Goal: Obtain resource: Download file/media

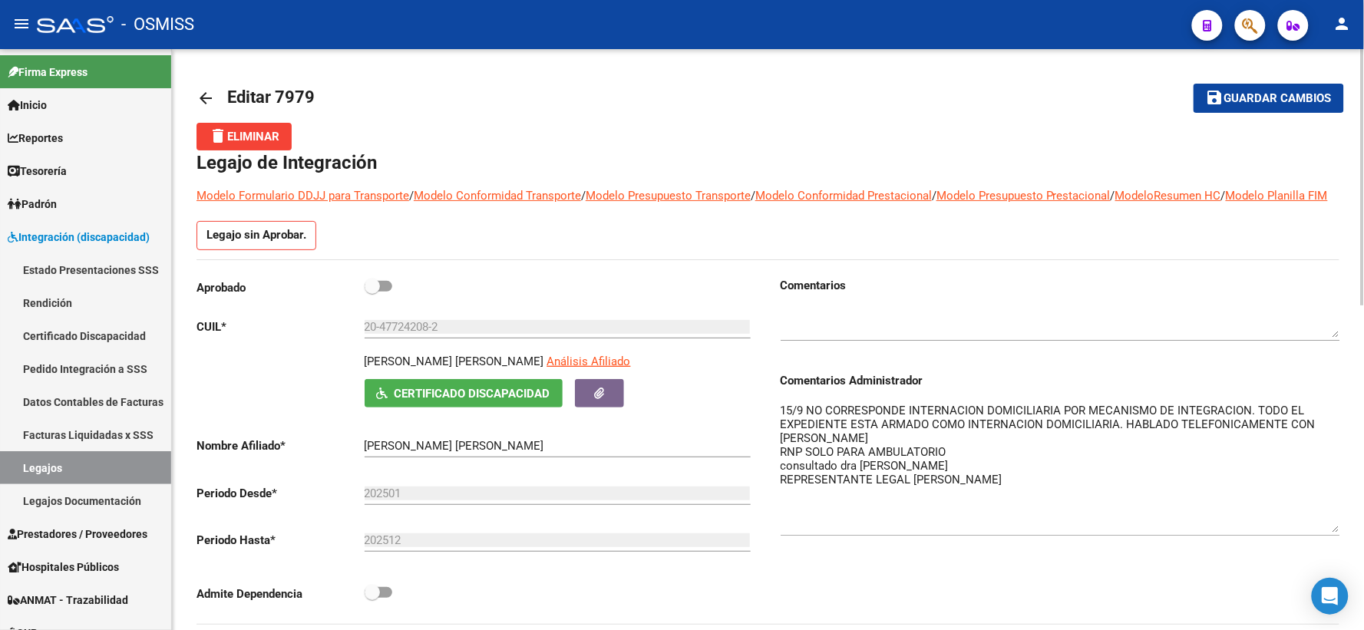
click at [1221, 92] on mat-icon "save" at bounding box center [1215, 97] width 18 height 18
click at [209, 100] on mat-icon "arrow_back" at bounding box center [205, 98] width 18 height 18
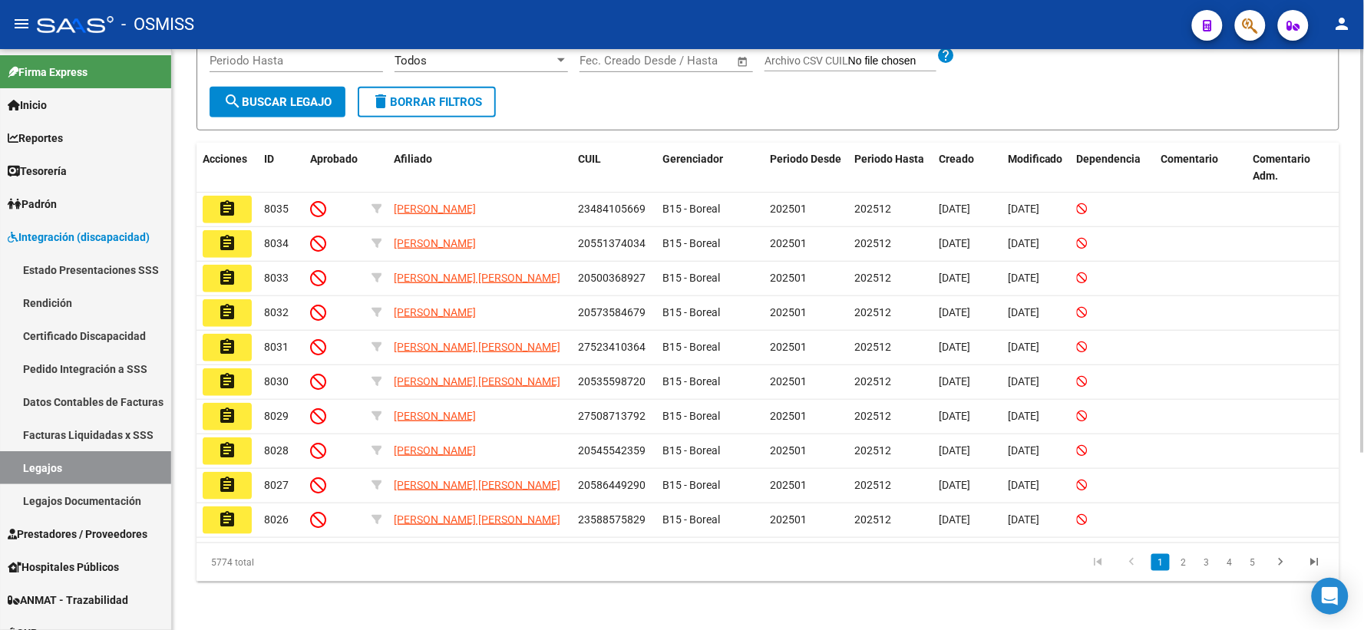
scroll to position [255, 0]
click at [1183, 562] on link "2" at bounding box center [1183, 561] width 18 height 17
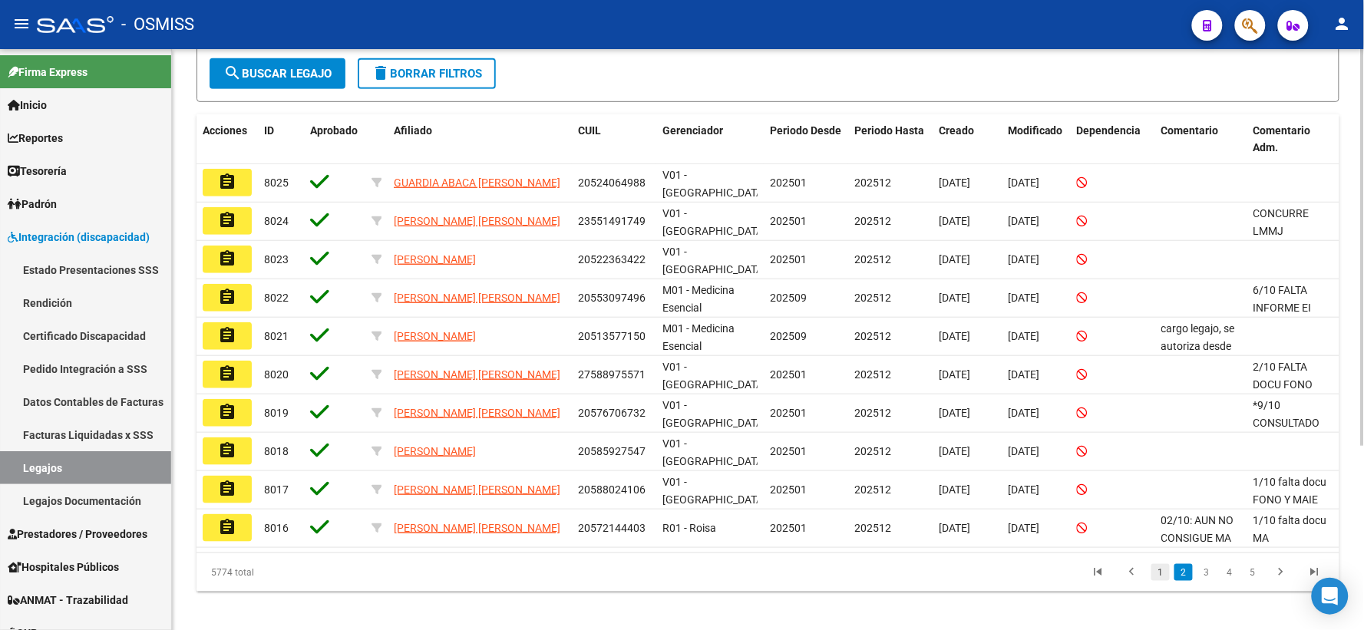
click at [1160, 577] on link "1" at bounding box center [1160, 572] width 18 height 17
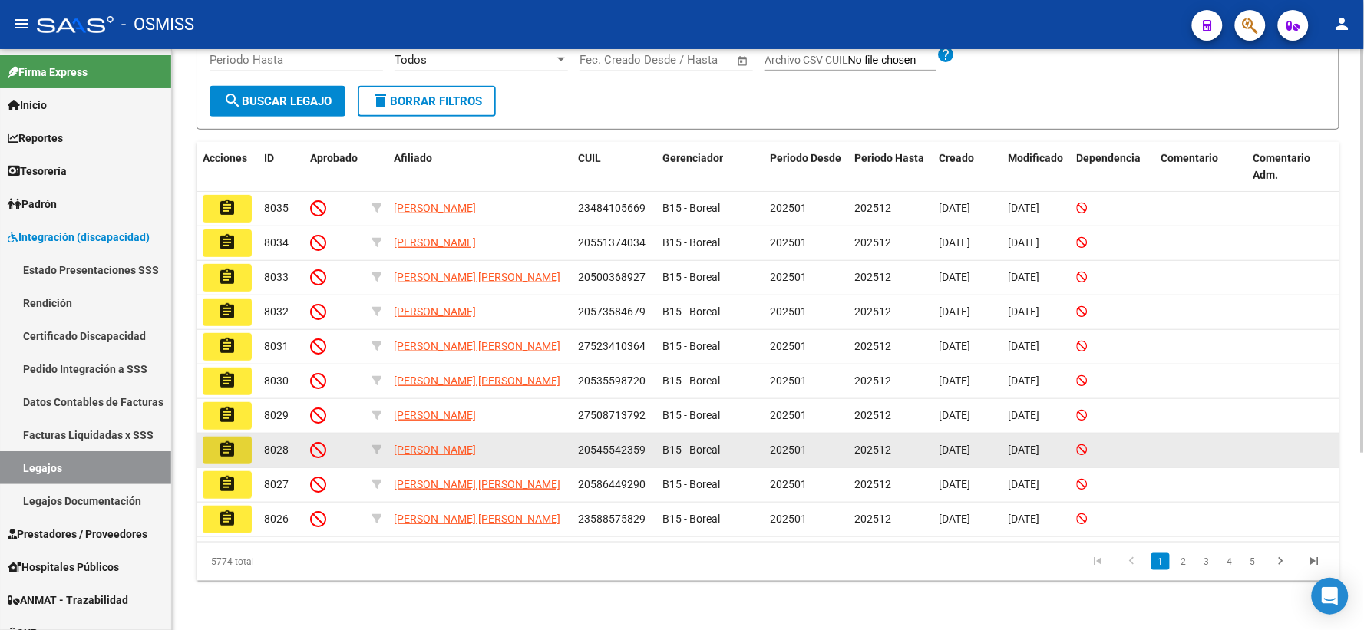
click at [233, 448] on mat-icon "assignment" at bounding box center [227, 450] width 18 height 18
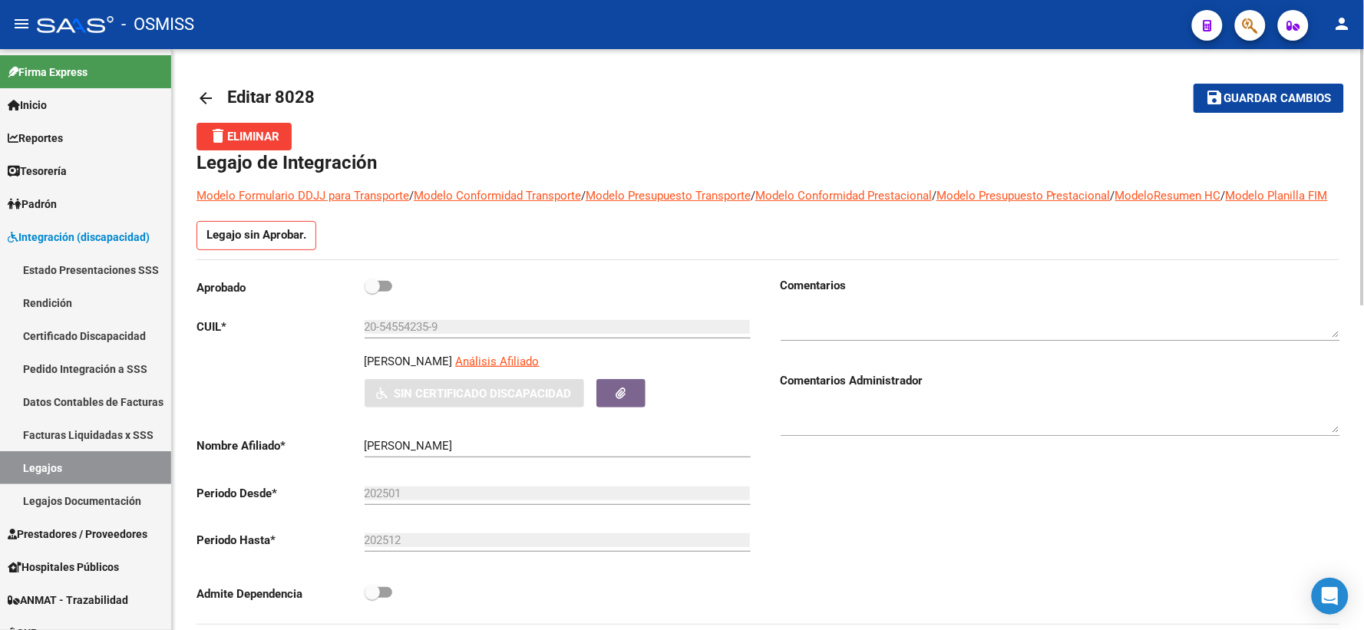
click at [207, 98] on mat-icon "arrow_back" at bounding box center [205, 98] width 18 height 18
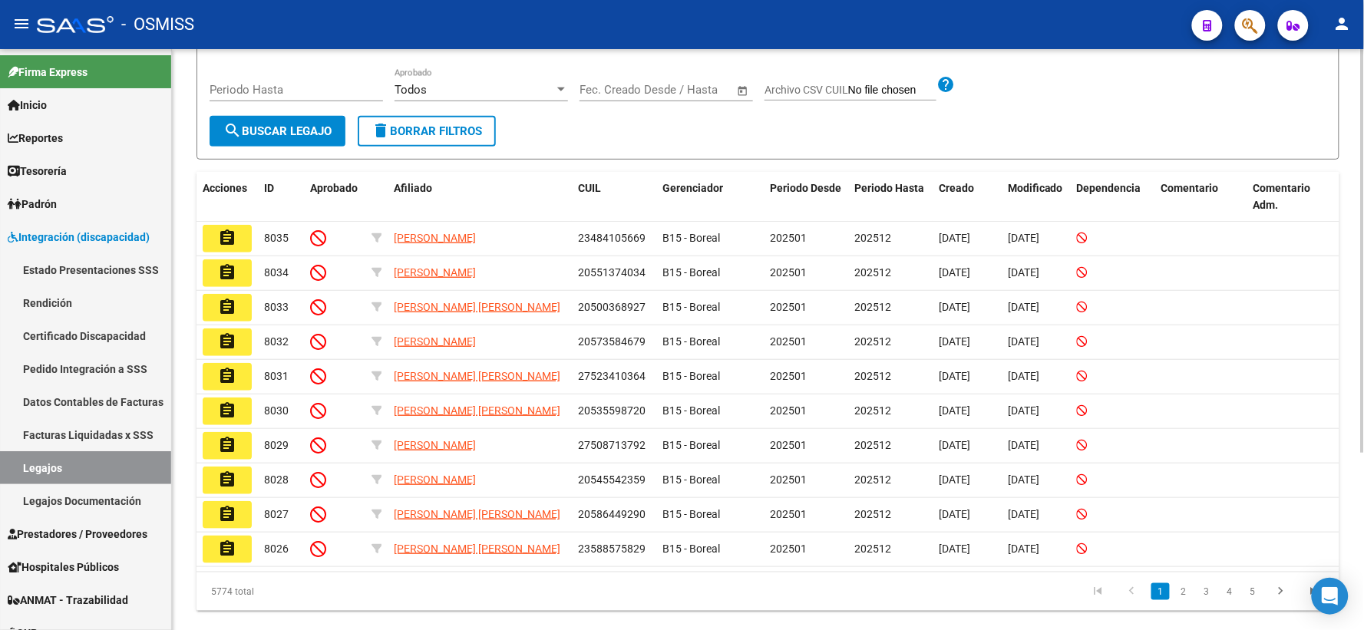
scroll to position [255, 0]
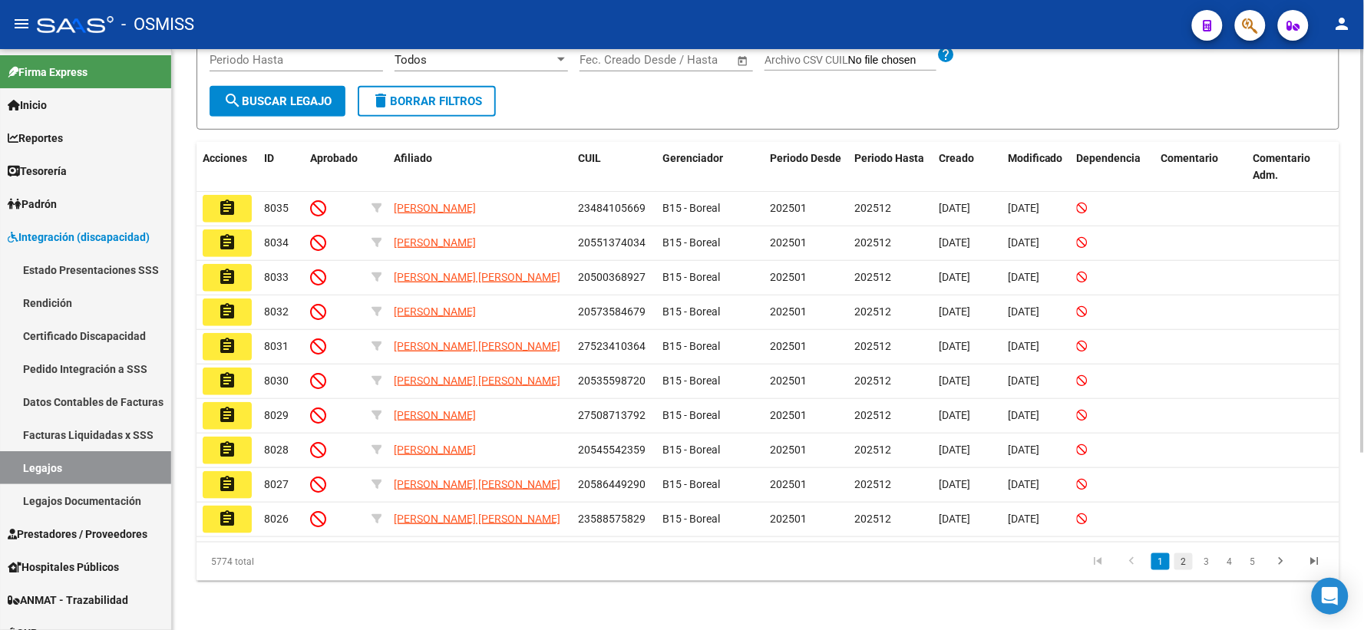
click at [1187, 565] on link "2" at bounding box center [1183, 561] width 18 height 17
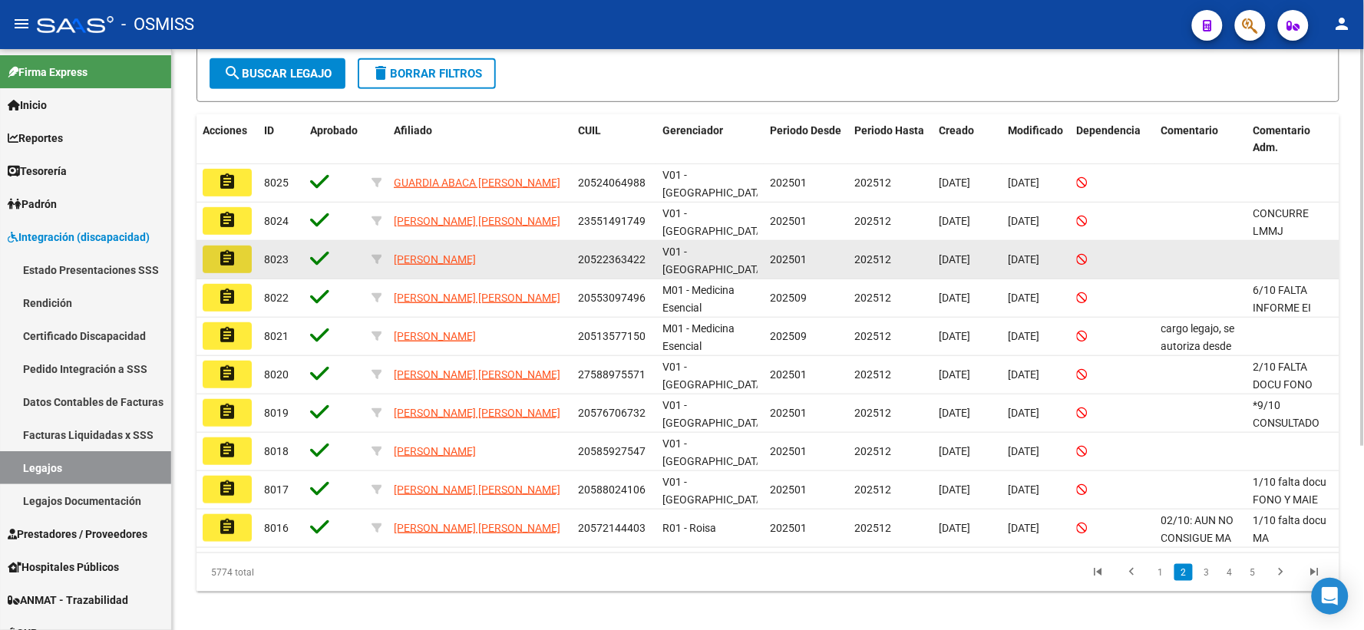
click at [223, 268] on mat-icon "assignment" at bounding box center [227, 258] width 18 height 18
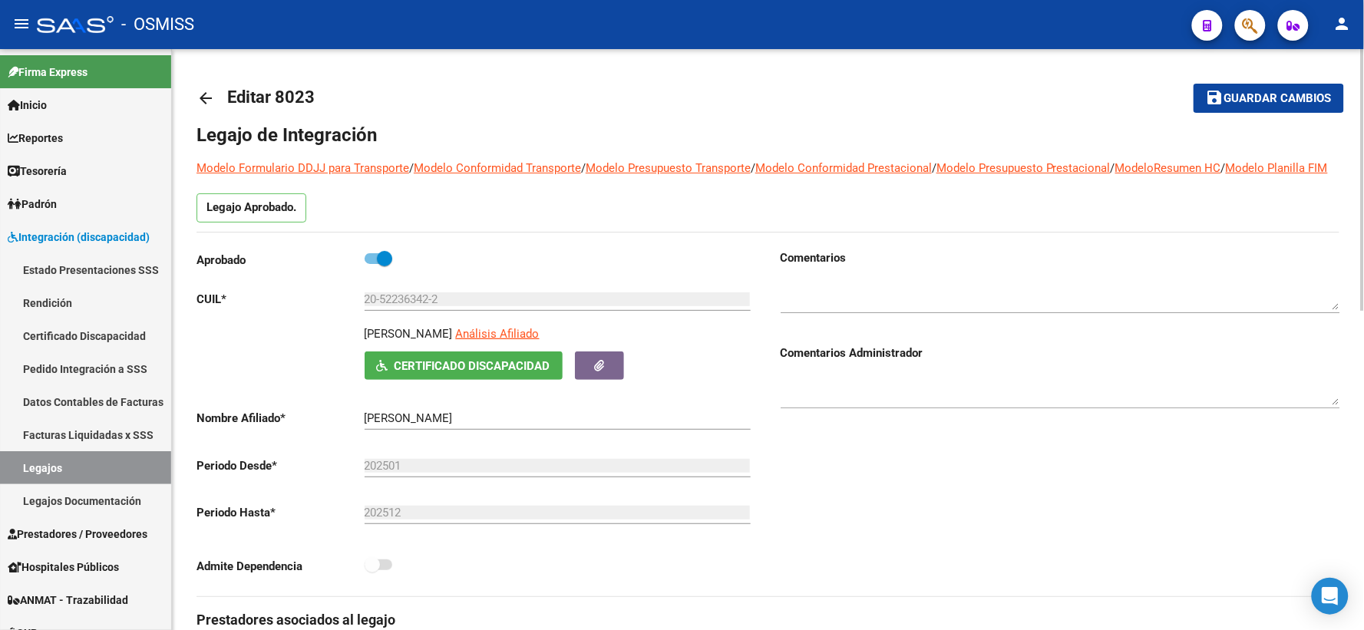
click at [202, 96] on mat-icon "arrow_back" at bounding box center [205, 98] width 18 height 18
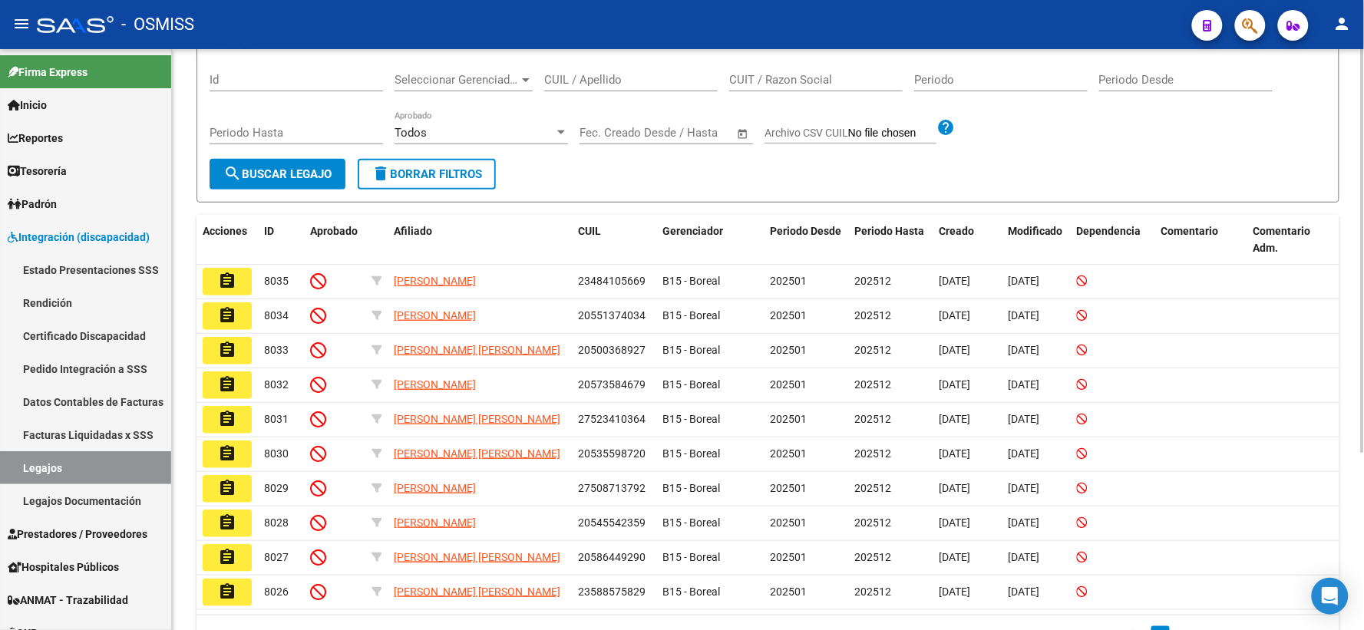
scroll to position [255, 0]
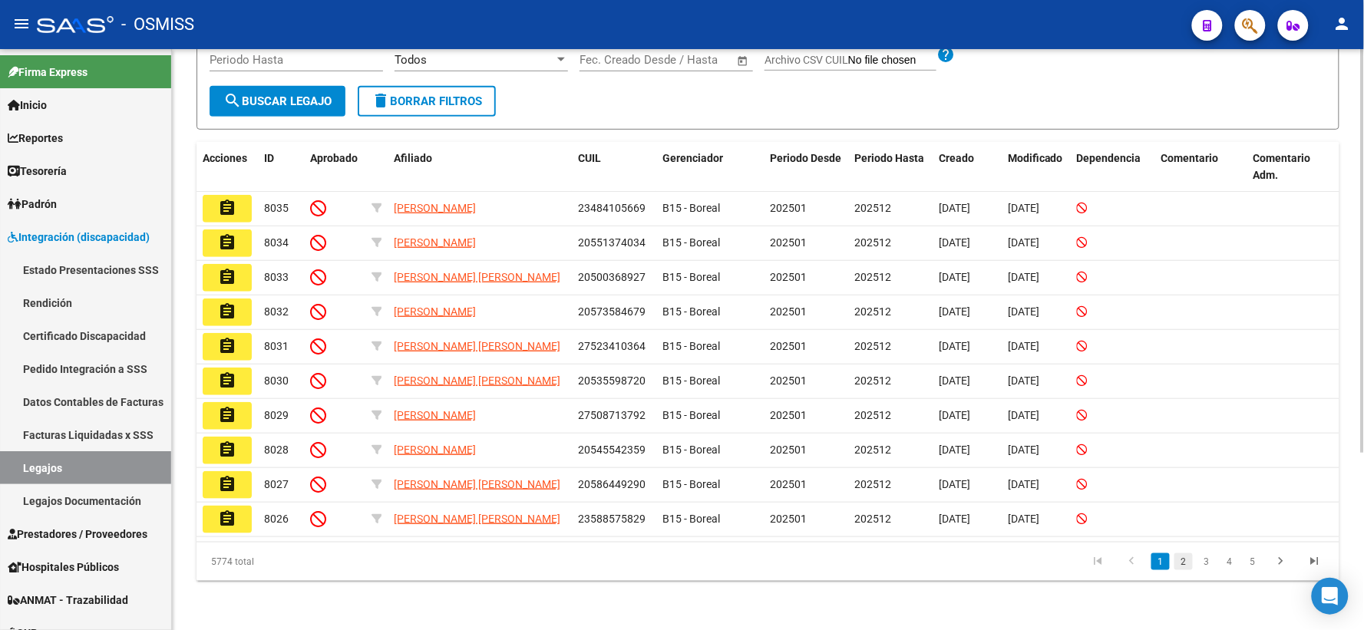
click at [1190, 563] on link "2" at bounding box center [1183, 561] width 18 height 17
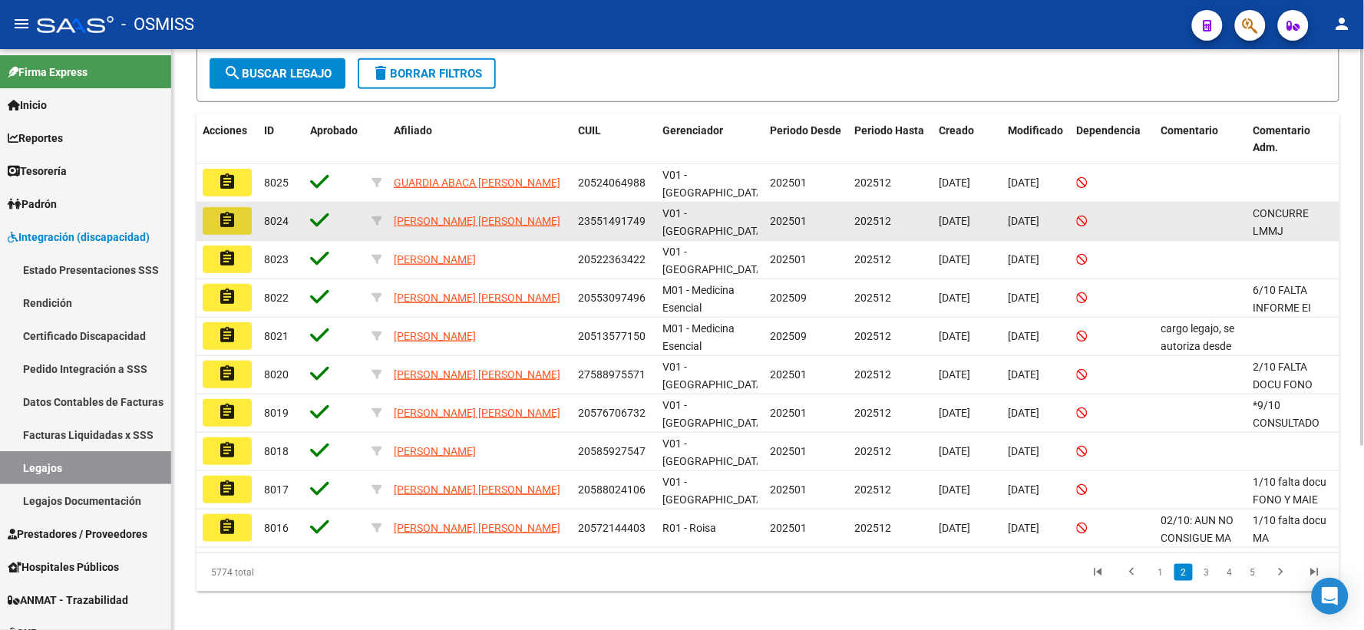
click at [228, 229] on mat-icon "assignment" at bounding box center [227, 220] width 18 height 18
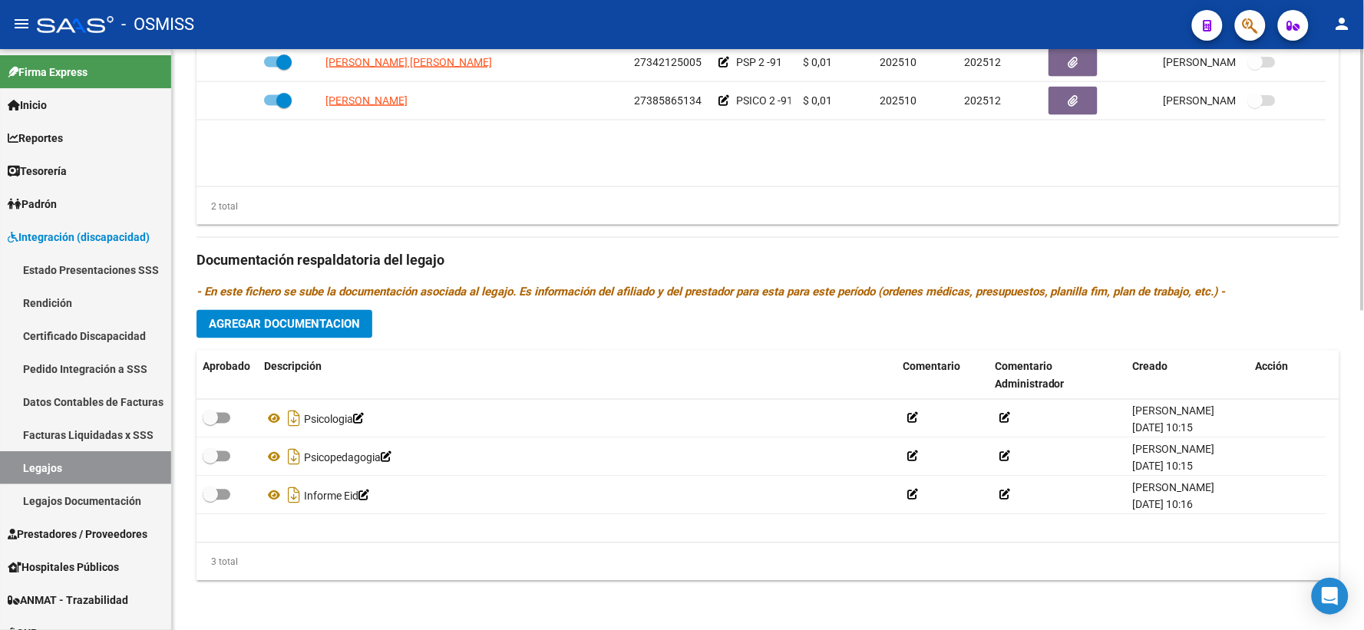
scroll to position [708, 0]
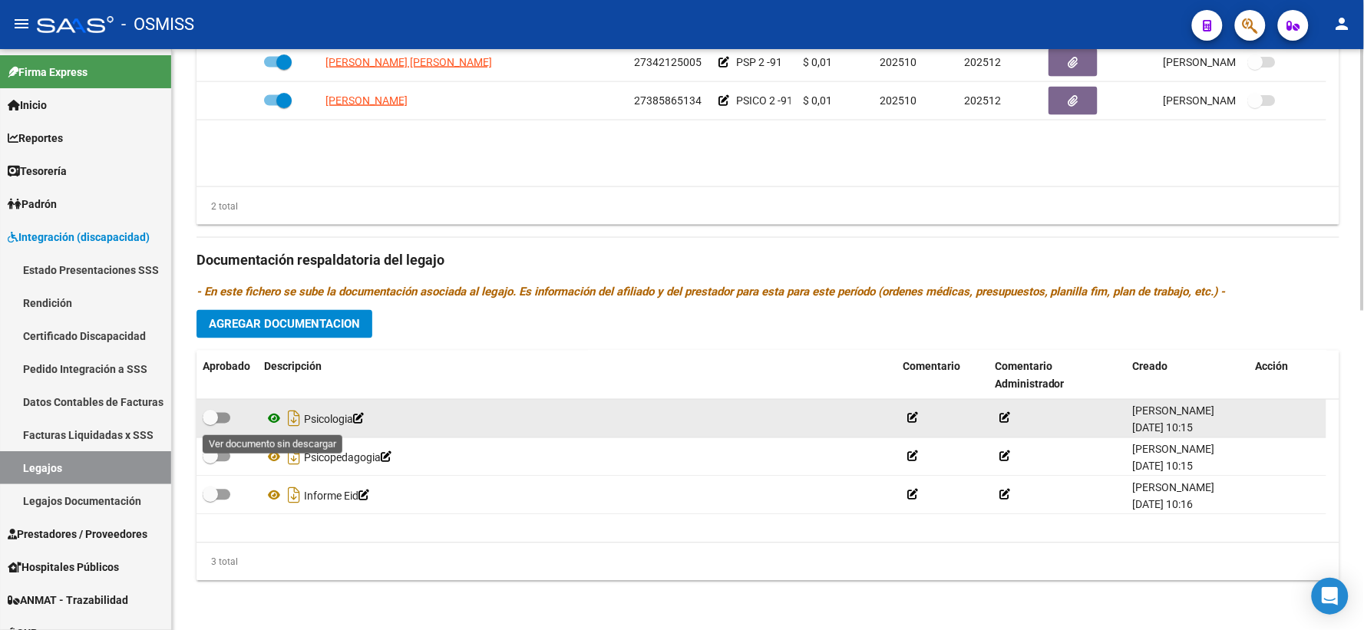
click at [271, 418] on icon at bounding box center [274, 419] width 20 height 18
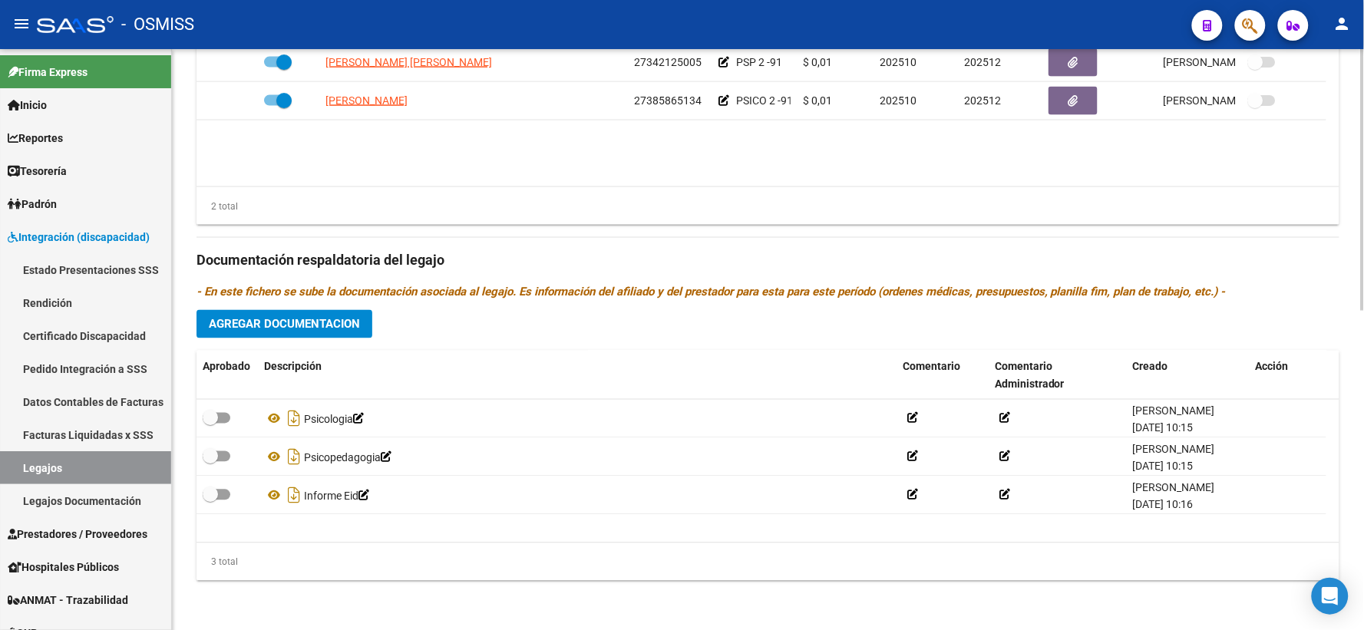
scroll to position [26, 0]
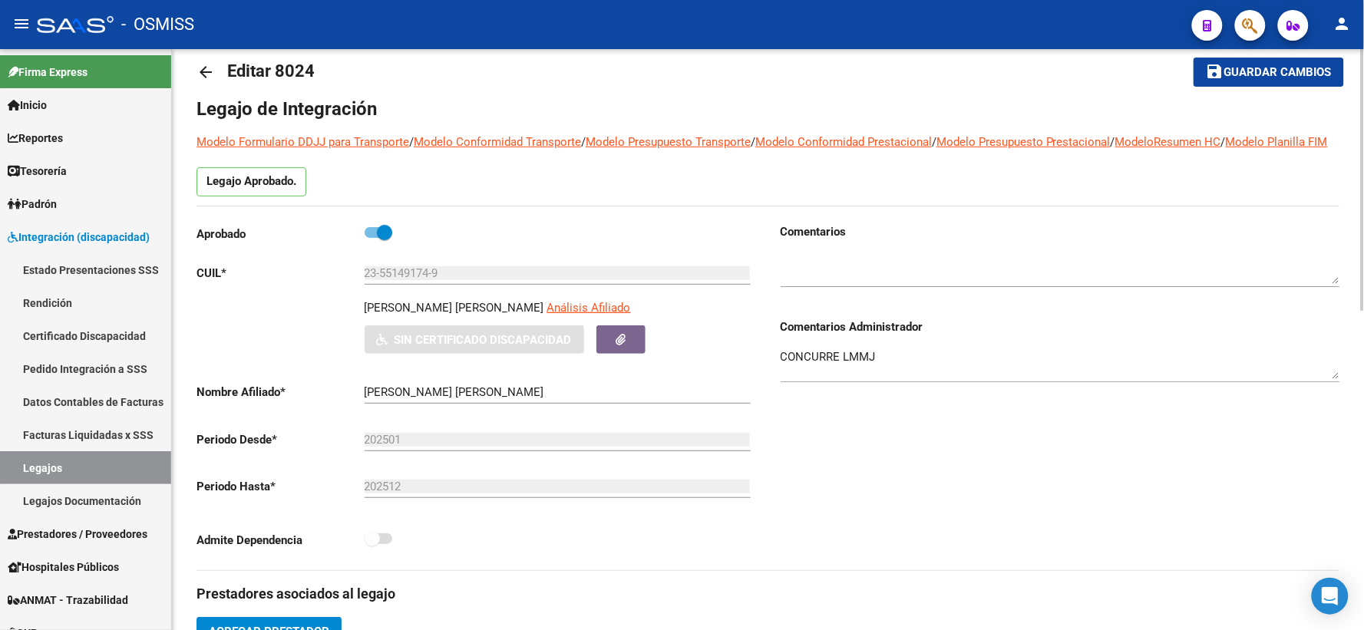
click at [204, 70] on mat-icon "arrow_back" at bounding box center [205, 72] width 18 height 18
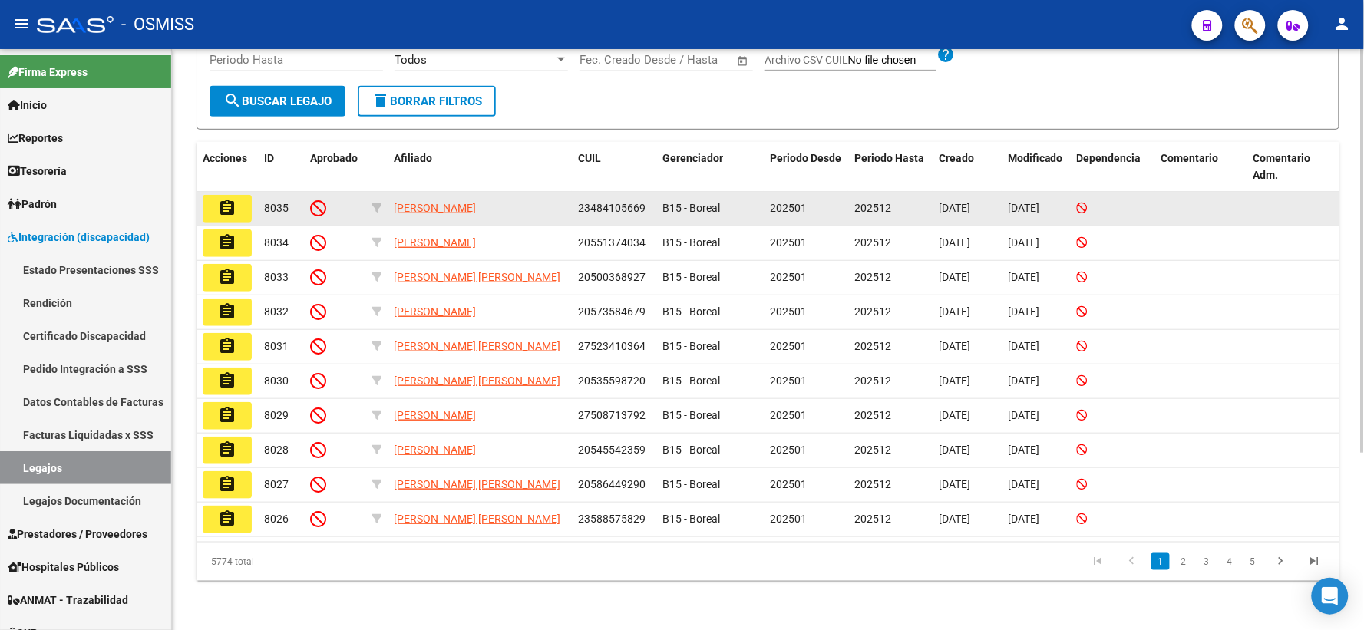
scroll to position [255, 0]
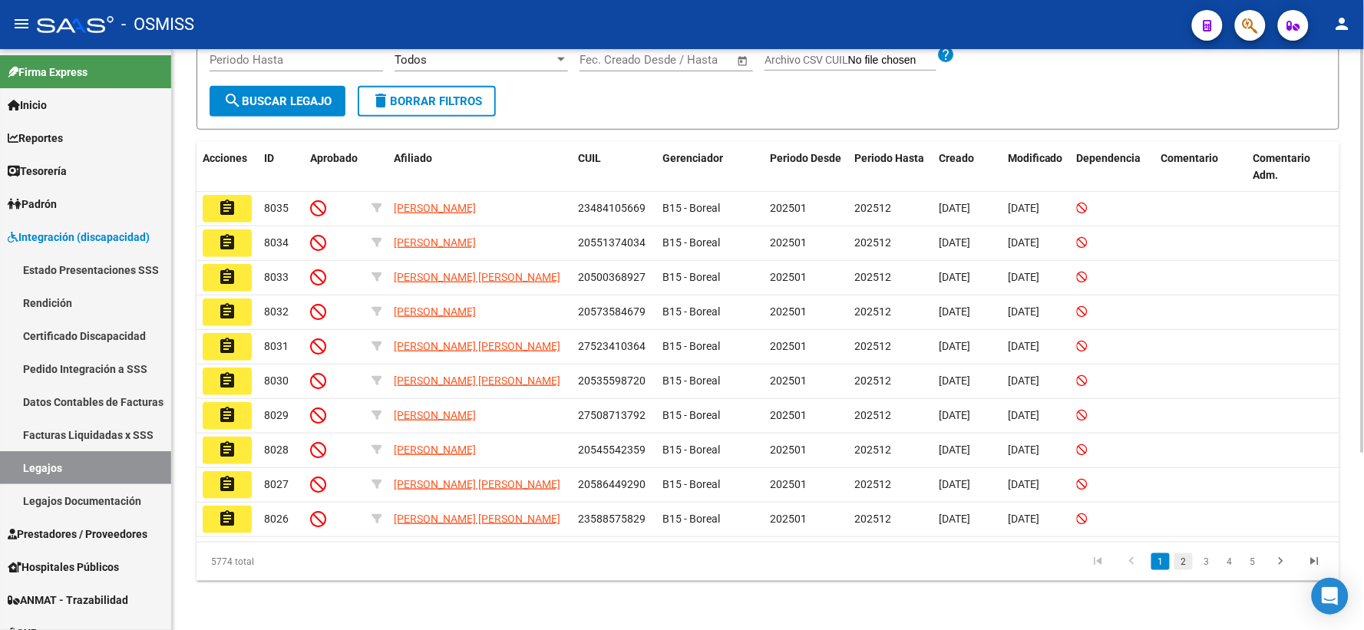
click at [1186, 562] on link "2" at bounding box center [1183, 561] width 18 height 17
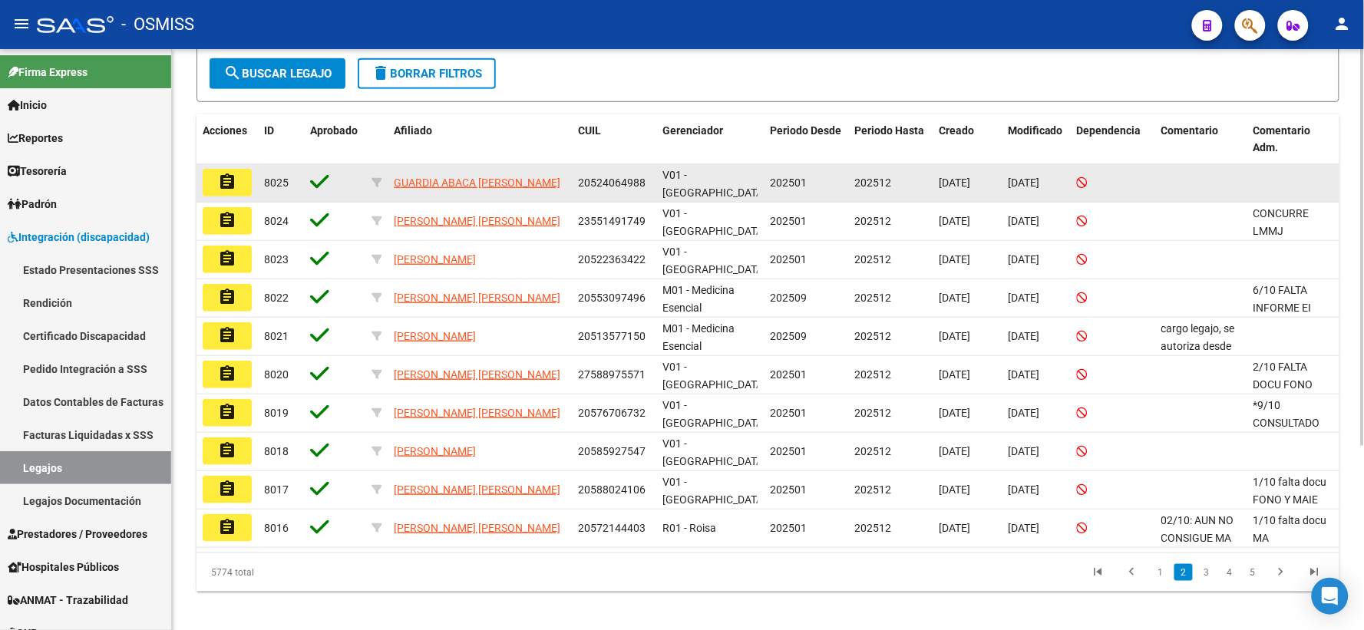
click at [216, 190] on button "assignment" at bounding box center [227, 183] width 49 height 28
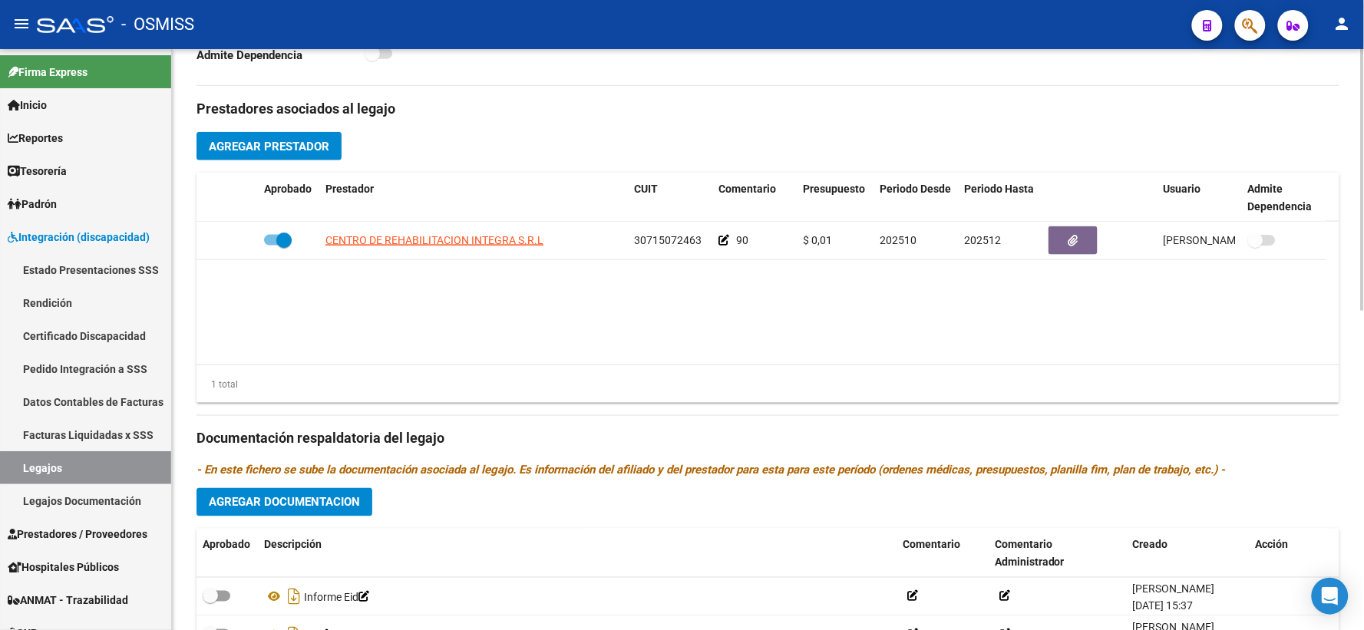
scroll to position [708, 0]
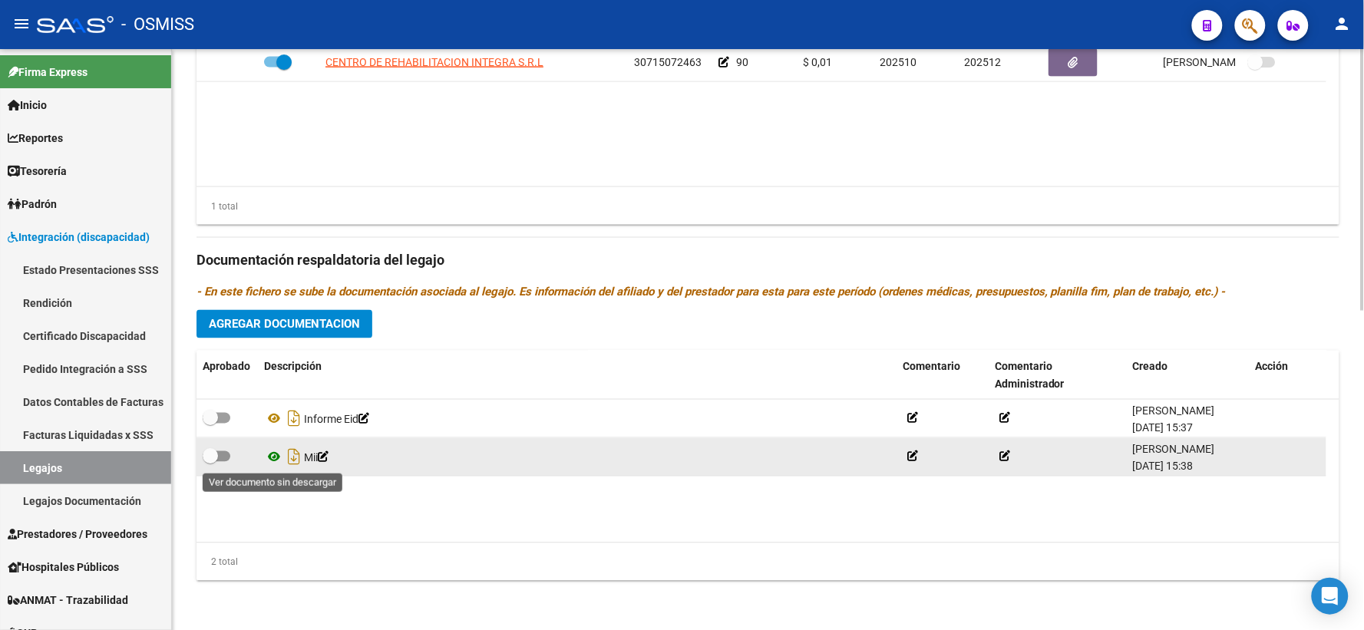
click at [272, 454] on icon at bounding box center [274, 457] width 20 height 18
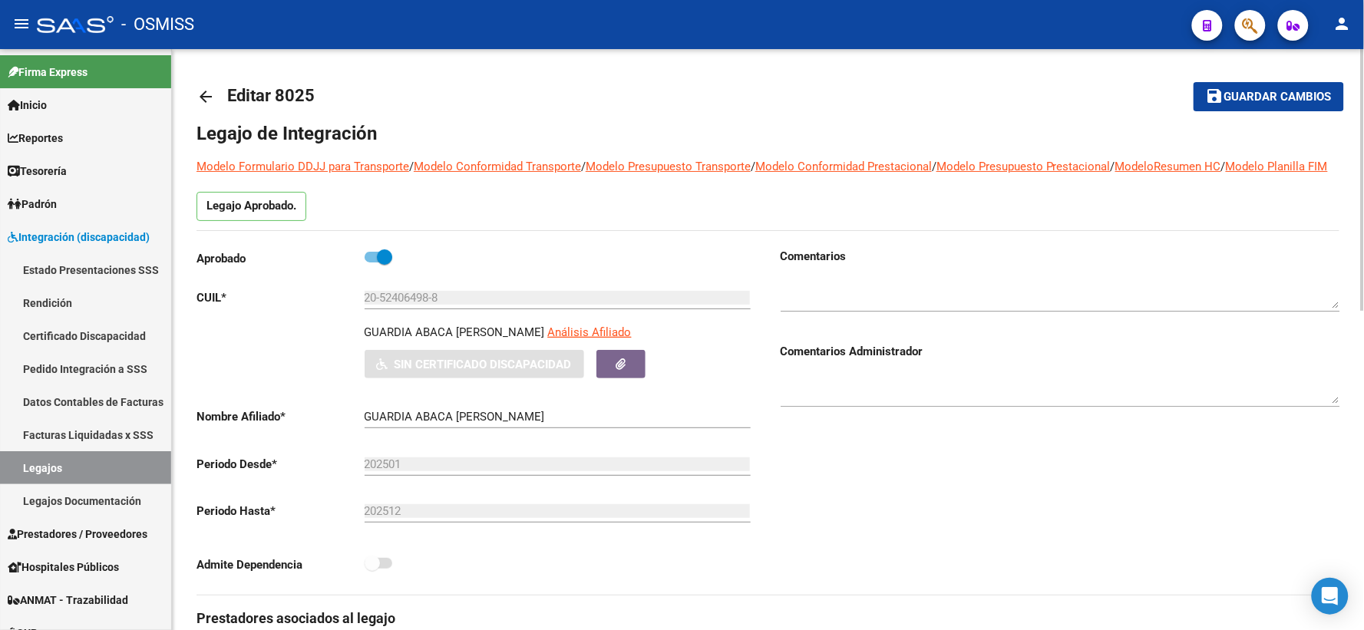
scroll to position [0, 0]
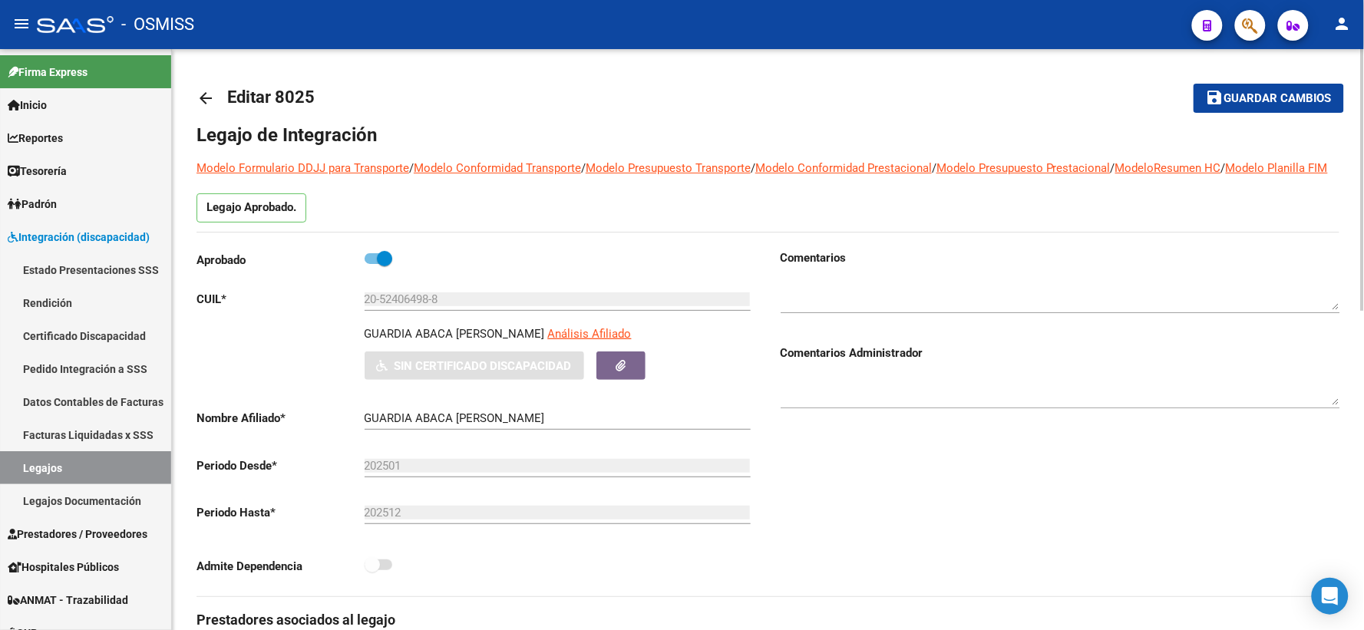
click at [203, 95] on mat-icon "arrow_back" at bounding box center [205, 98] width 18 height 18
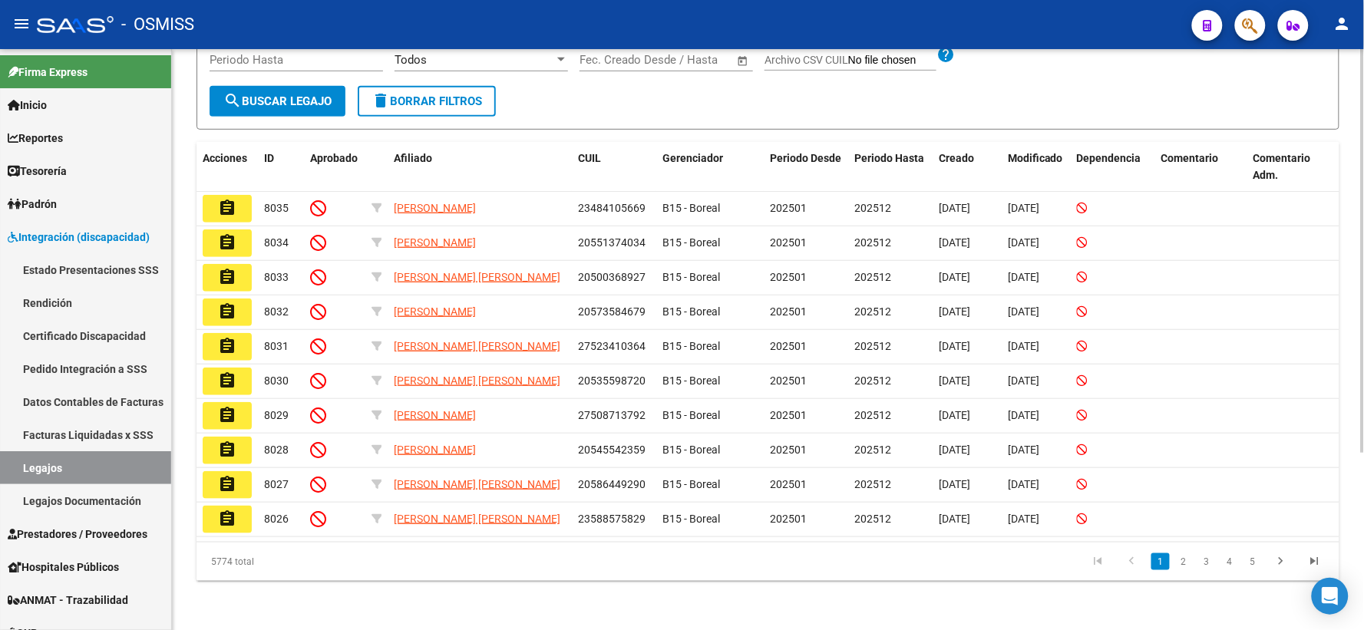
scroll to position [255, 0]
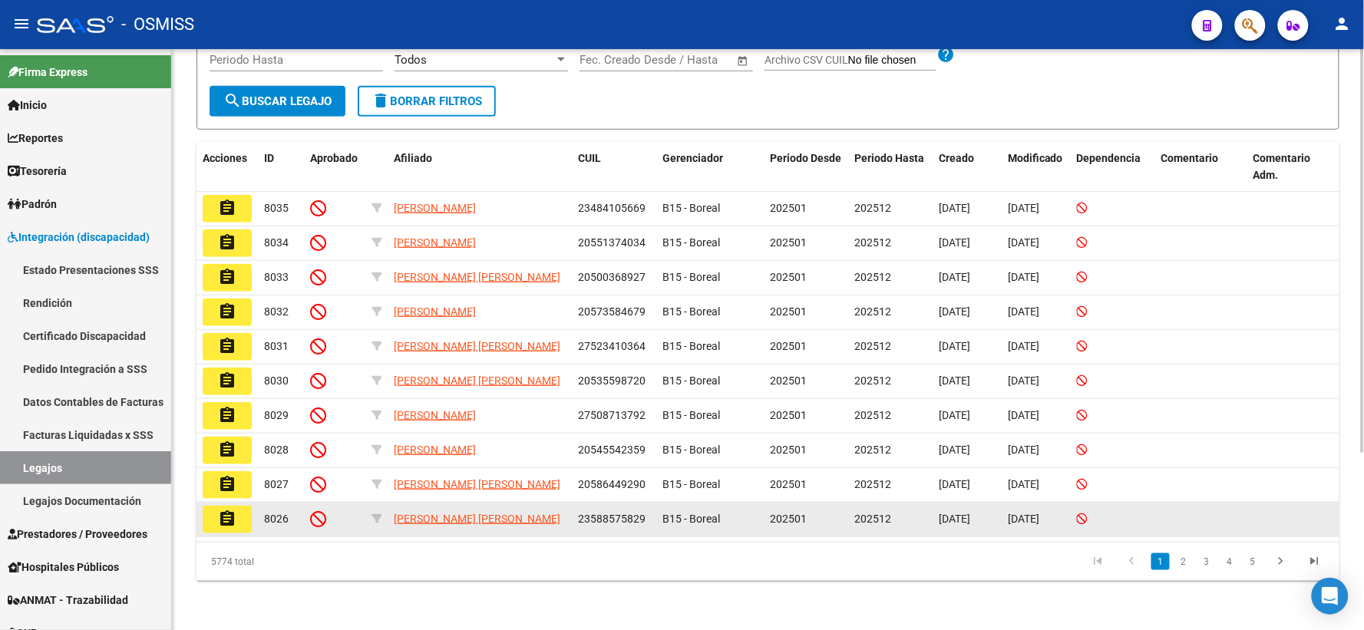
click at [218, 514] on mat-icon "assignment" at bounding box center [227, 519] width 18 height 18
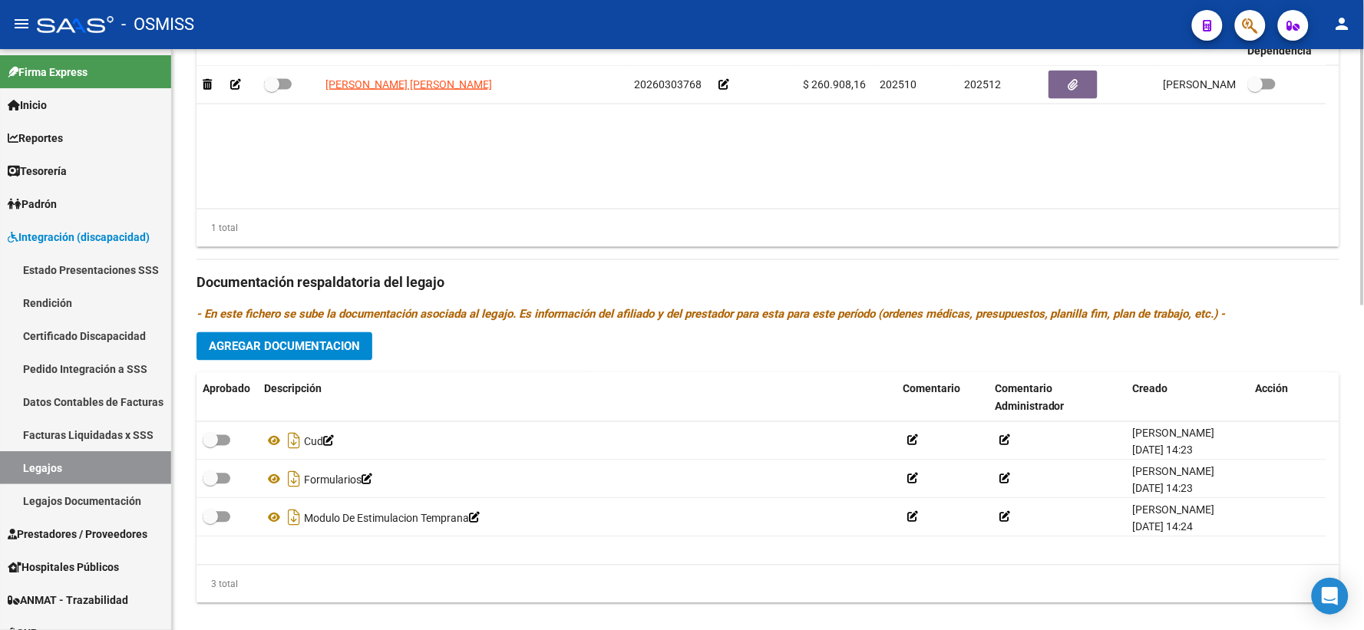
scroll to position [737, 0]
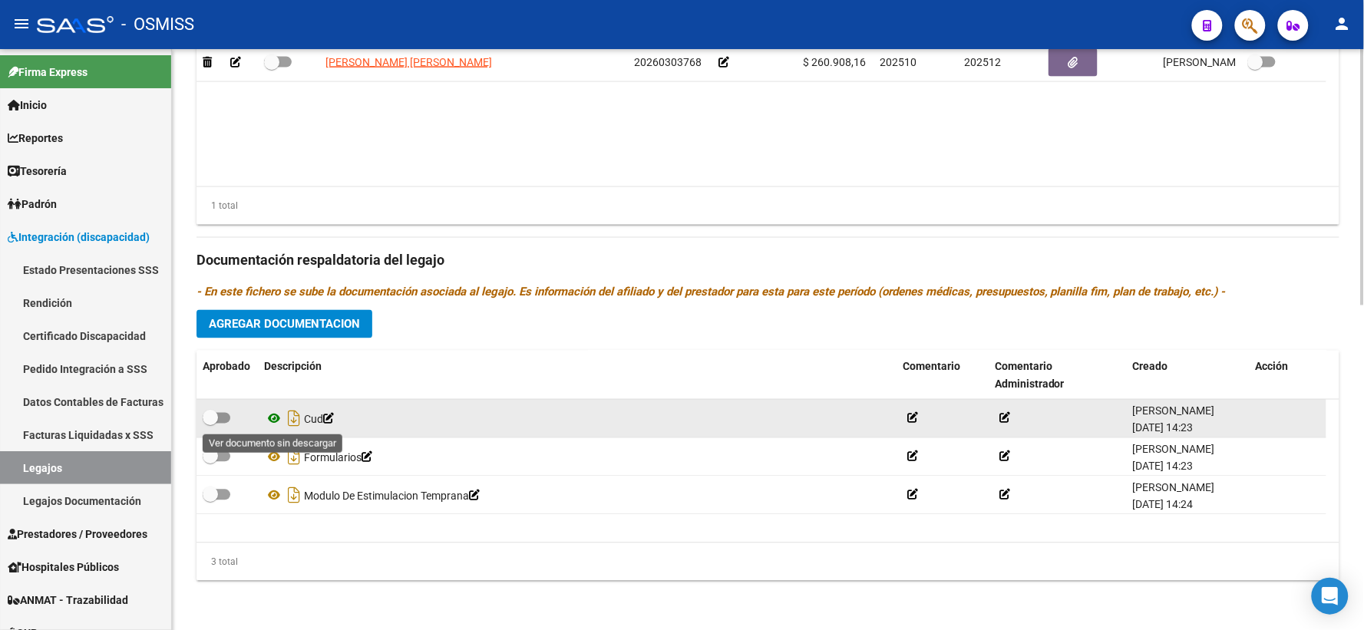
click at [275, 418] on icon at bounding box center [274, 419] width 20 height 18
click at [276, 417] on icon at bounding box center [274, 419] width 20 height 18
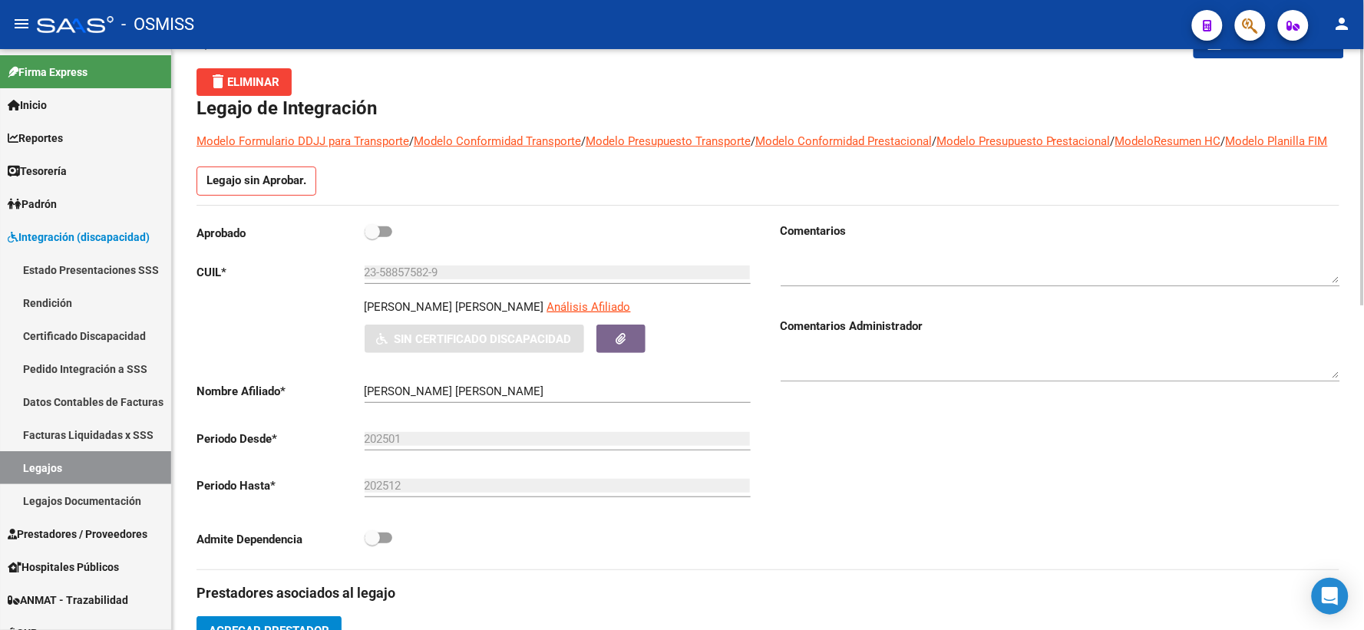
scroll to position [0, 0]
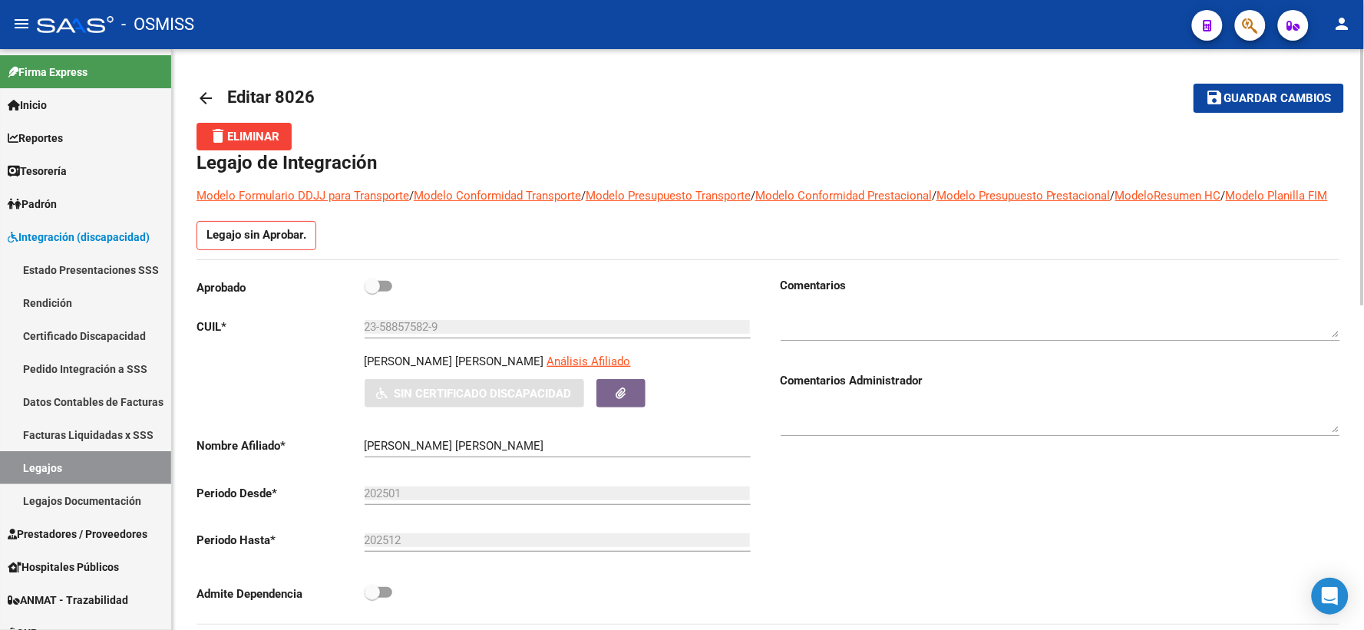
click at [205, 94] on mat-icon "arrow_back" at bounding box center [205, 98] width 18 height 18
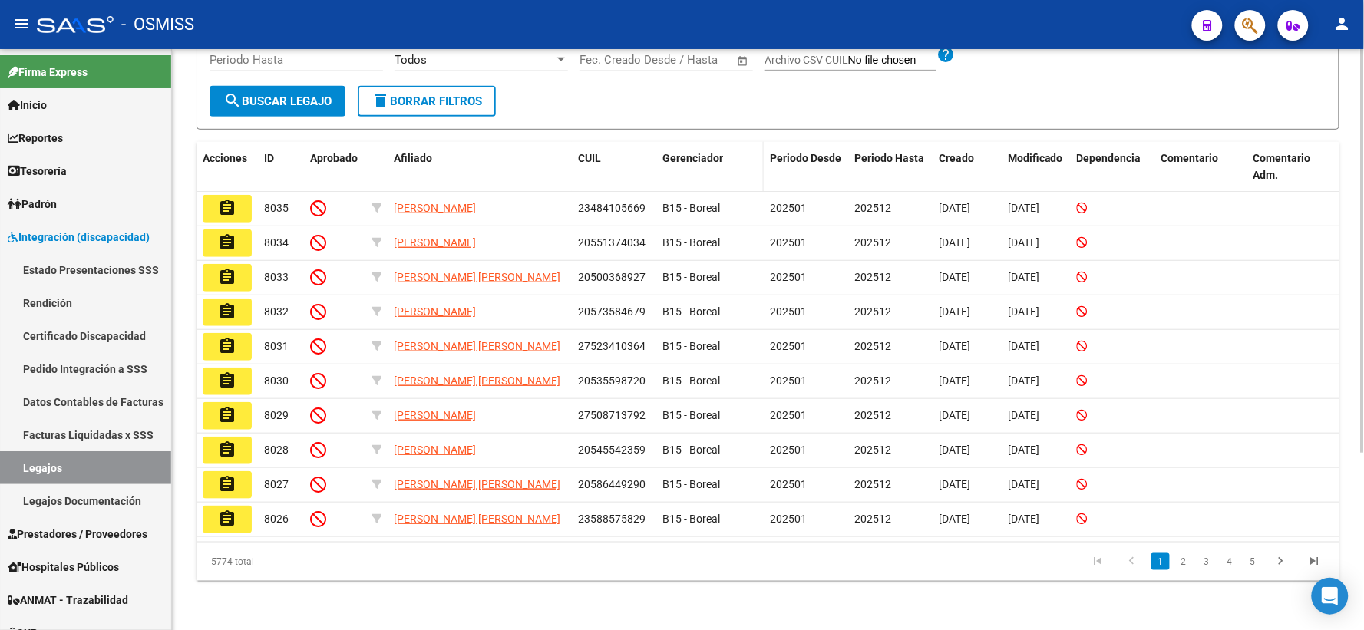
scroll to position [255, 0]
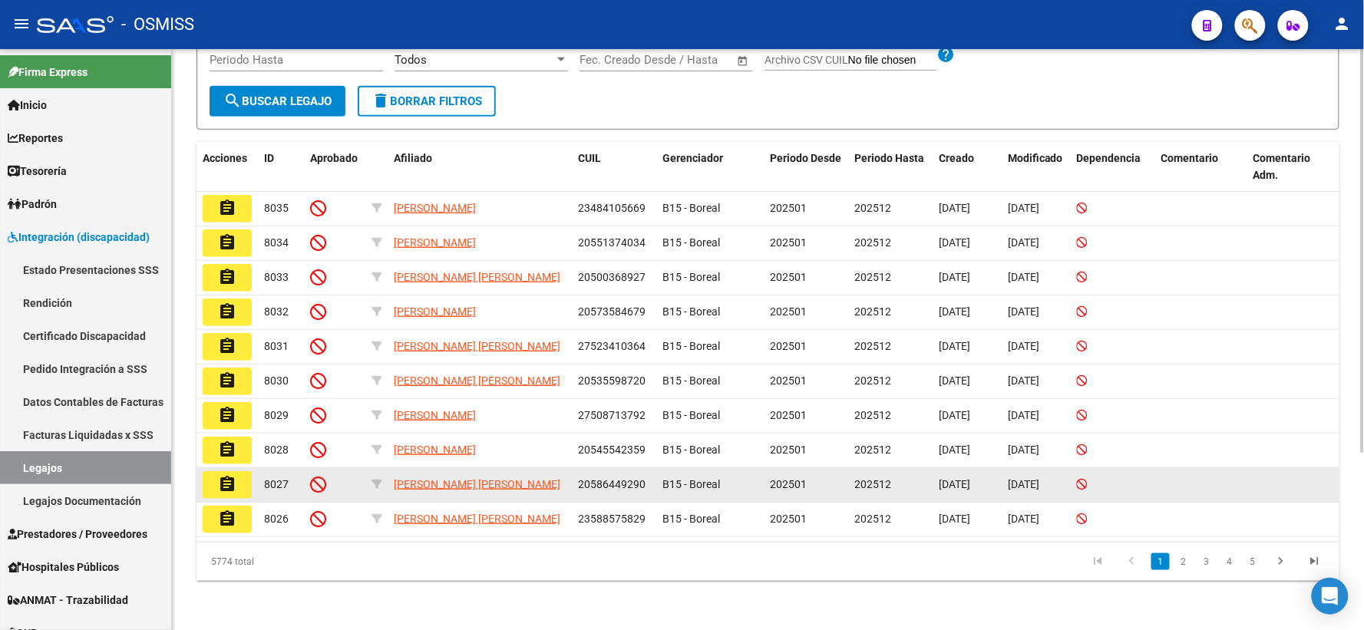
click at [218, 475] on mat-icon "assignment" at bounding box center [227, 484] width 18 height 18
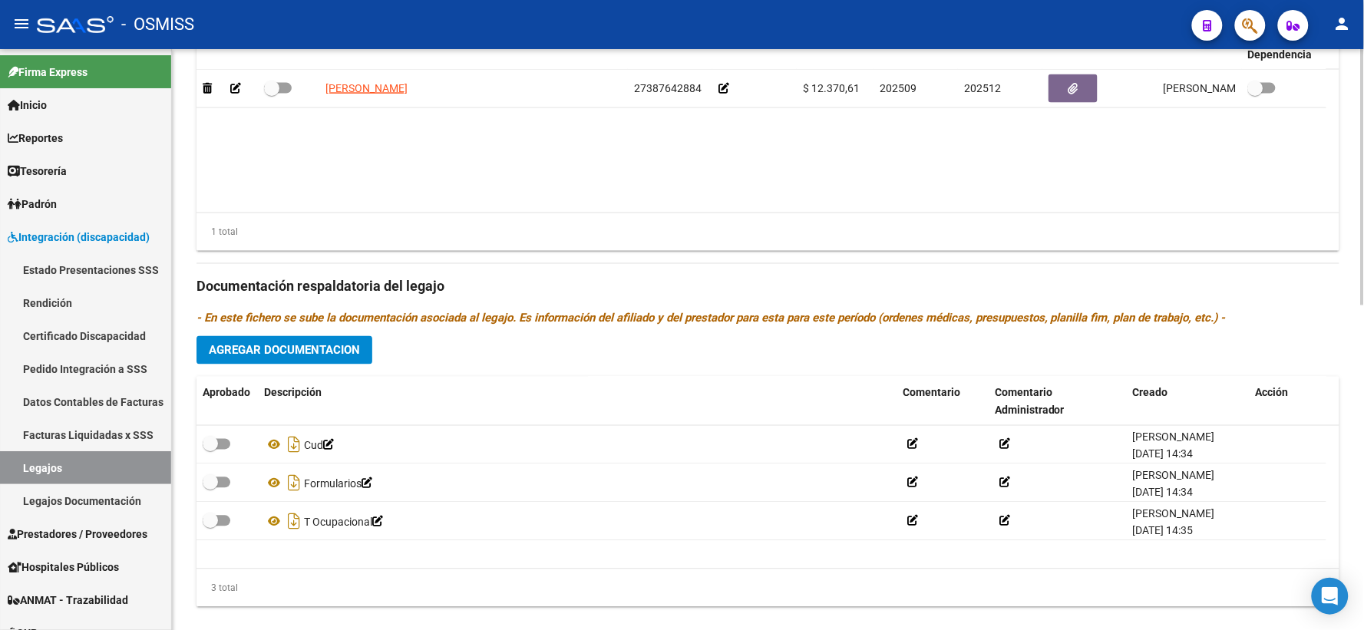
scroll to position [737, 0]
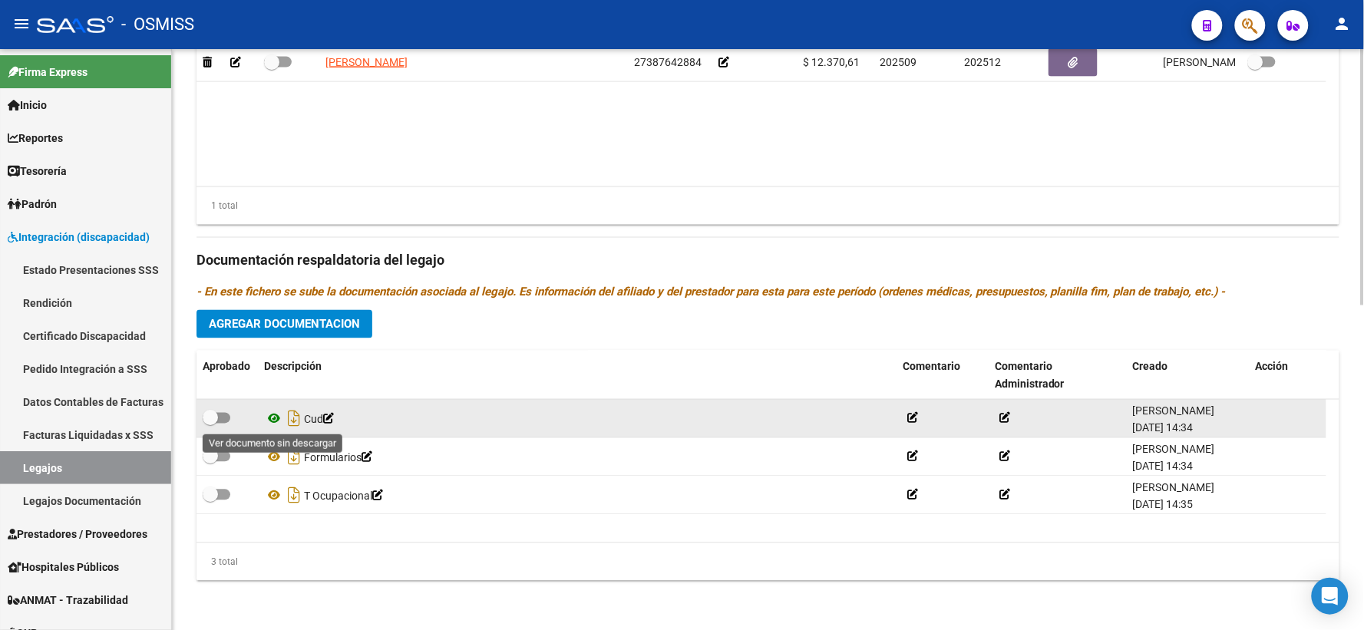
click at [272, 416] on icon at bounding box center [274, 419] width 20 height 18
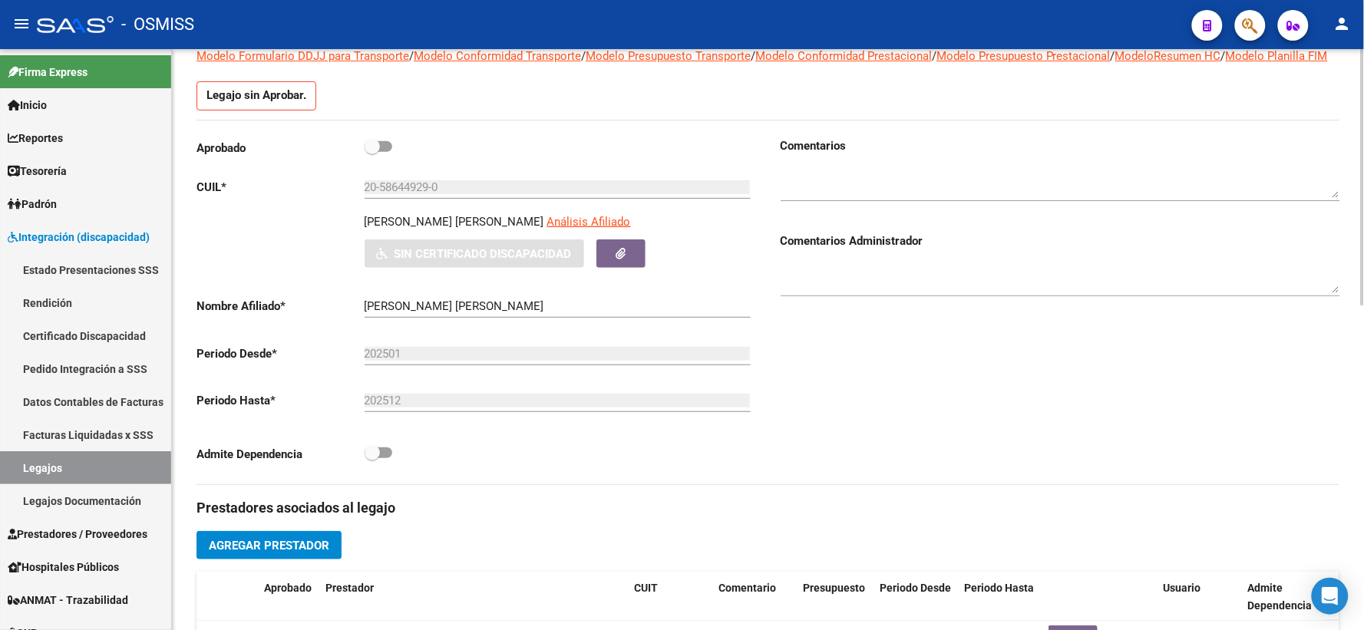
scroll to position [0, 0]
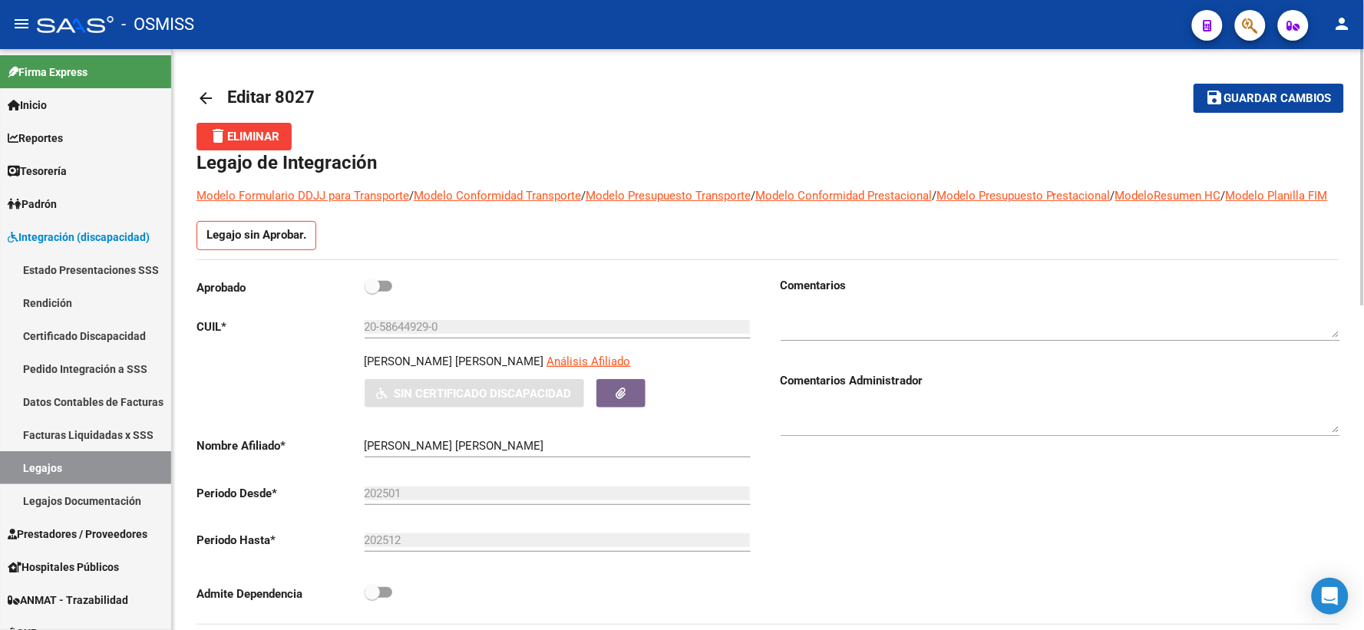
click at [210, 96] on mat-icon "arrow_back" at bounding box center [205, 98] width 18 height 18
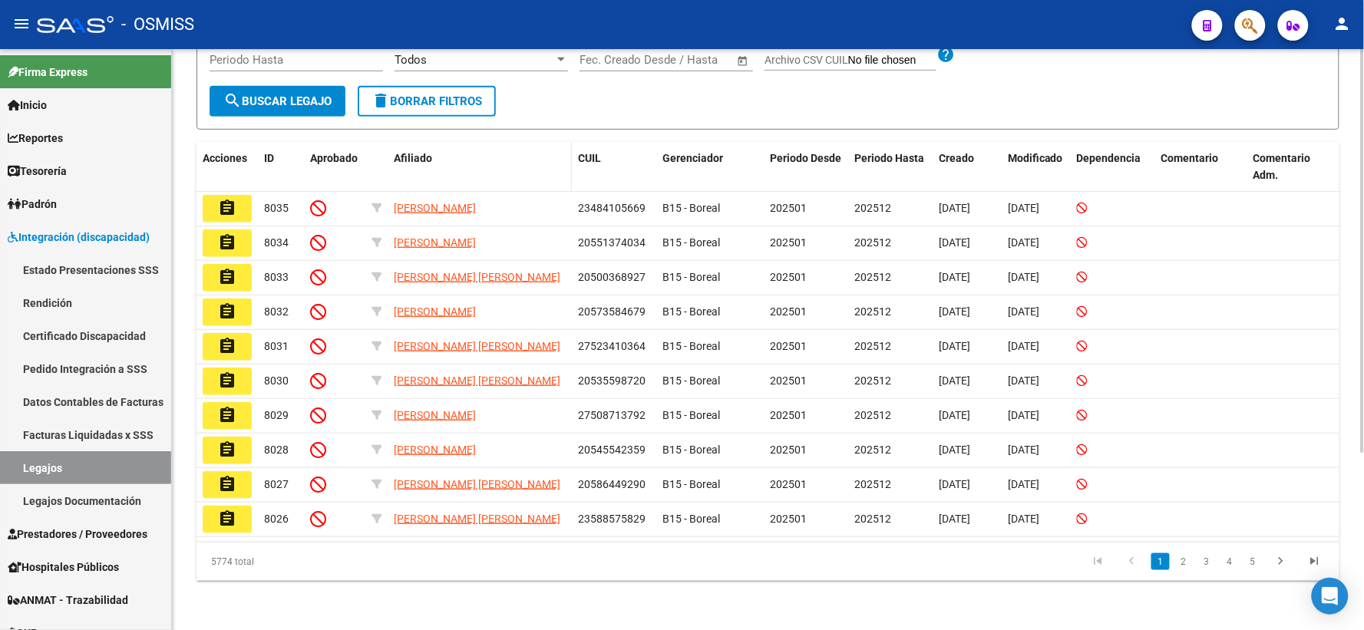
scroll to position [255, 0]
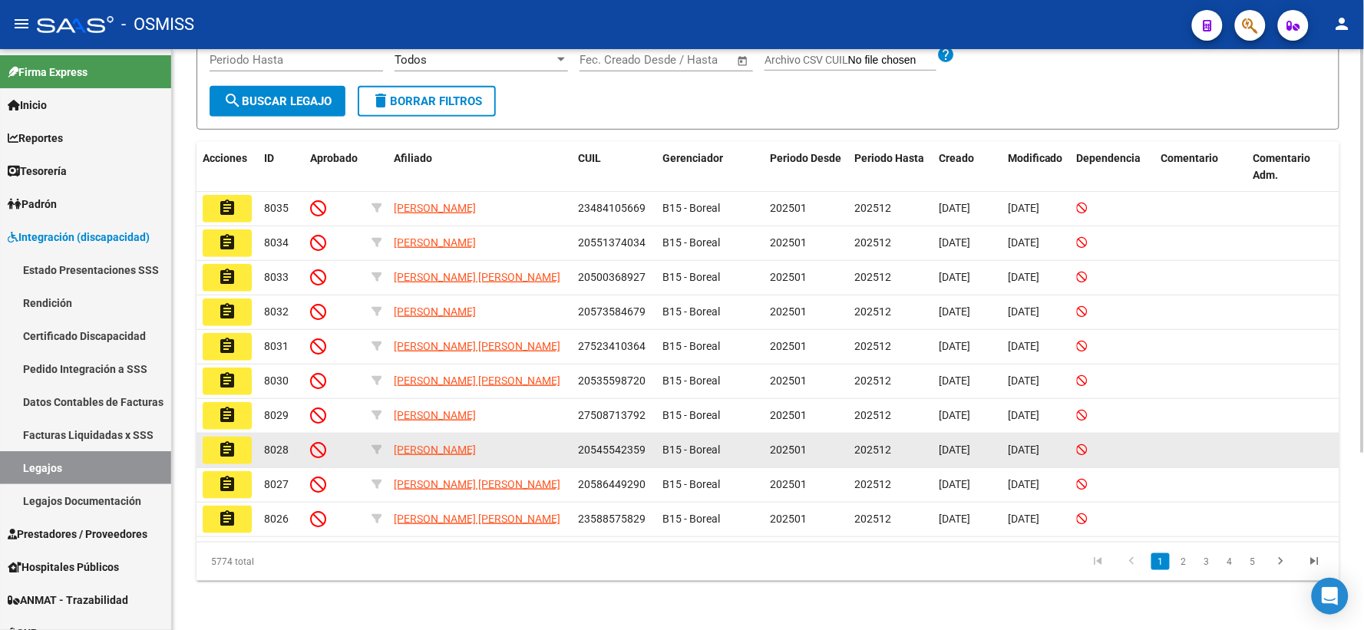
click at [226, 441] on mat-icon "assignment" at bounding box center [227, 450] width 18 height 18
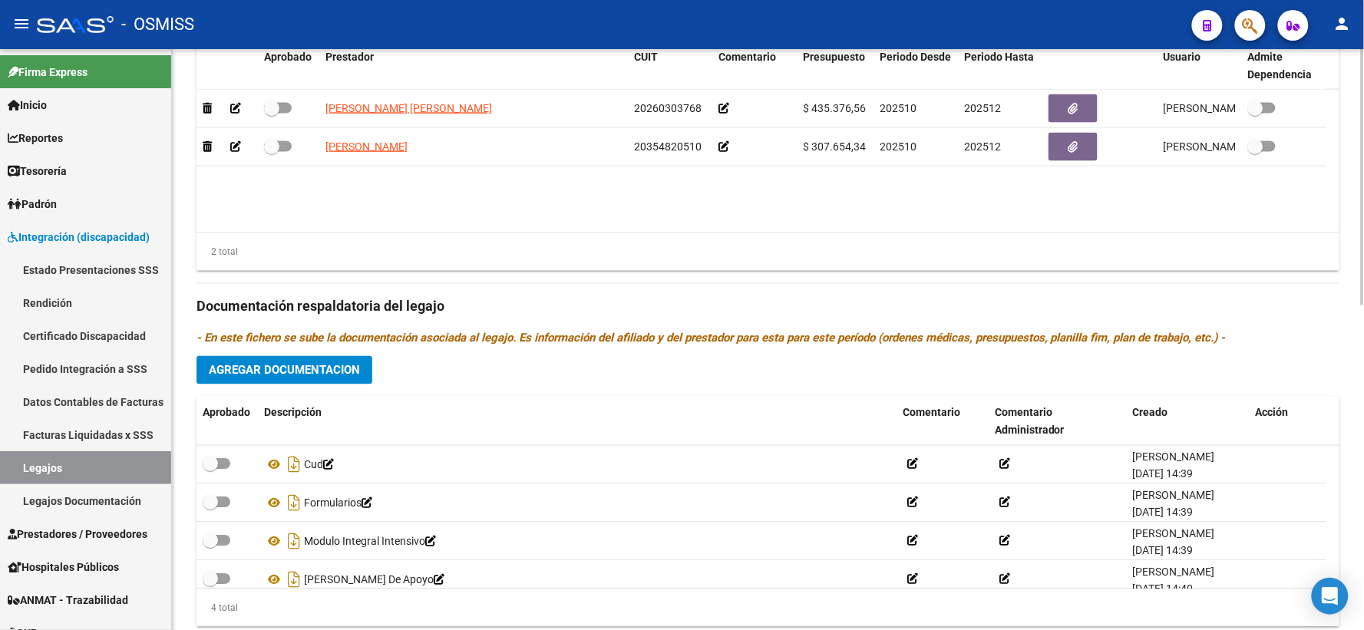
scroll to position [737, 0]
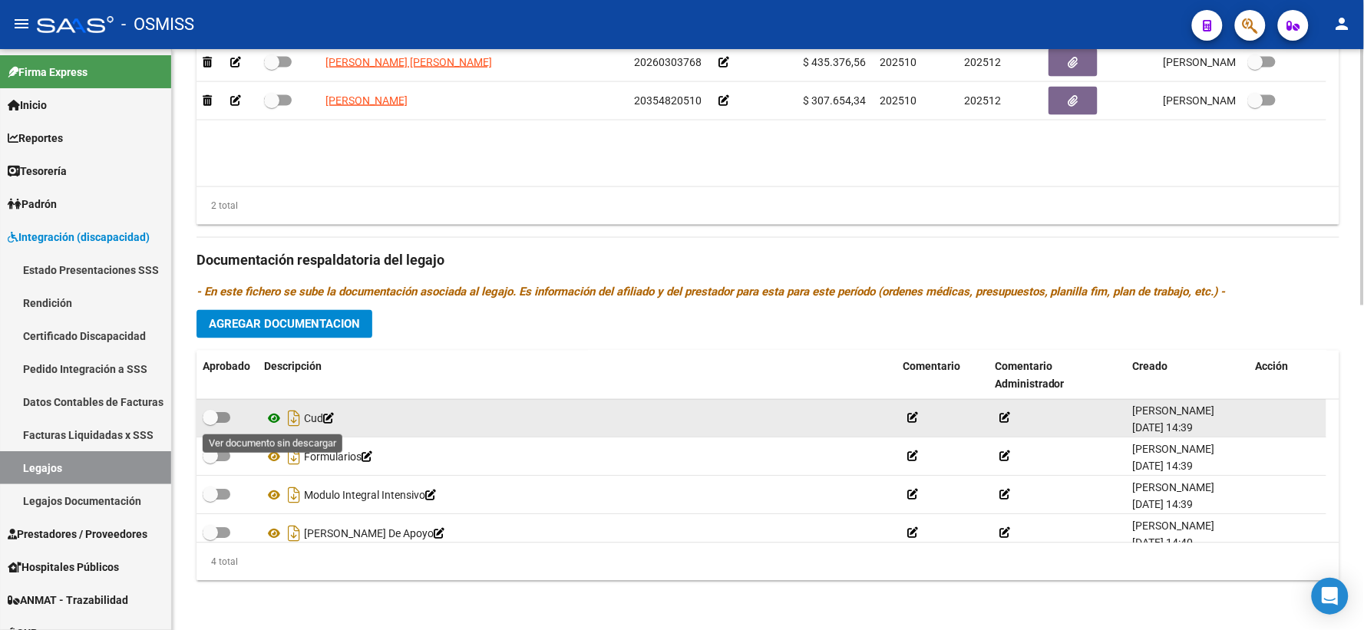
click at [272, 417] on icon at bounding box center [274, 419] width 20 height 18
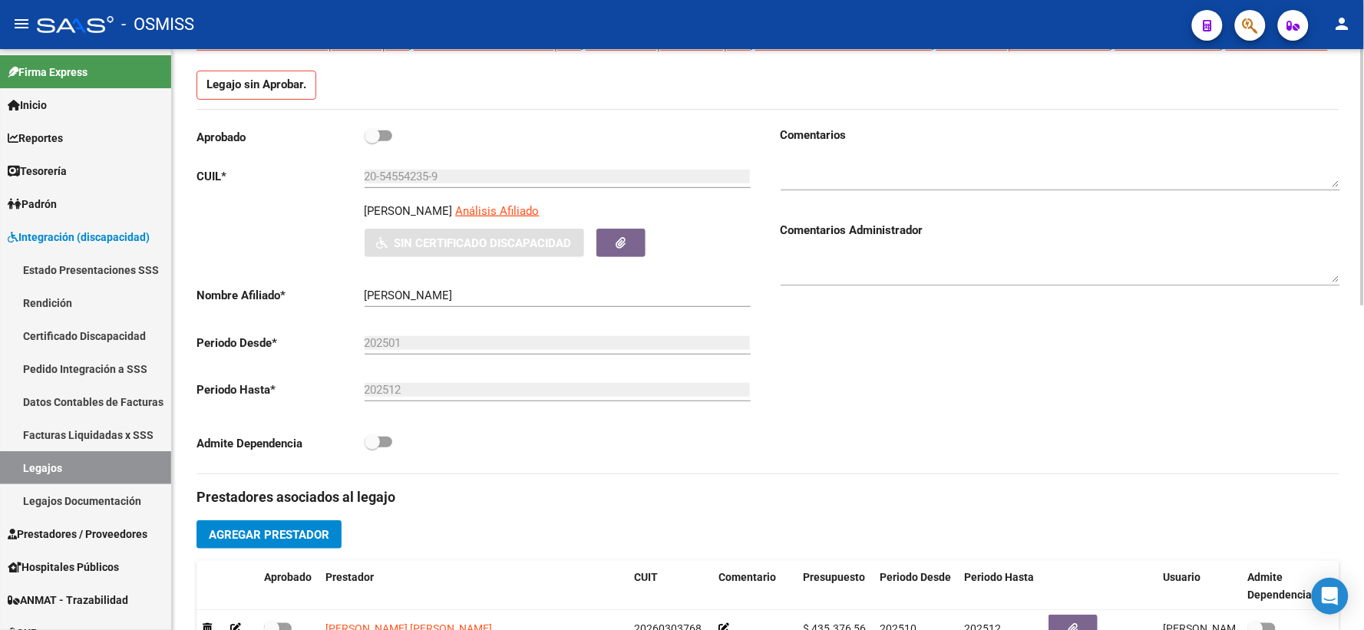
scroll to position [0, 0]
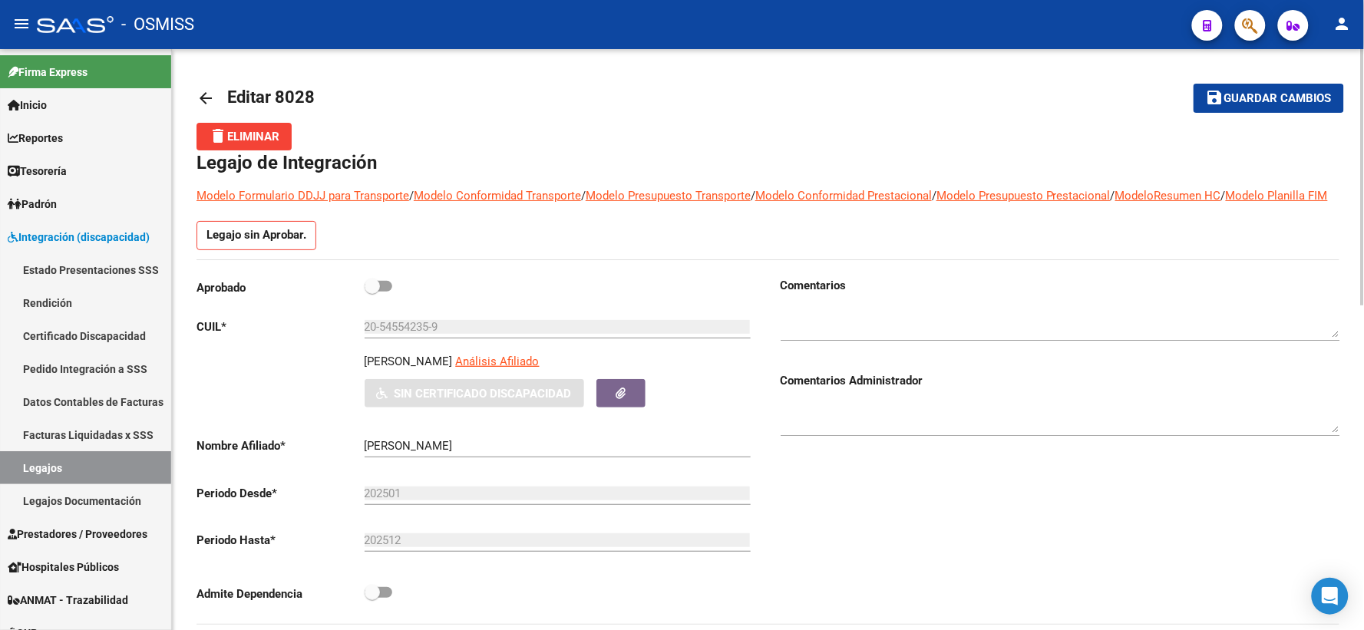
click at [206, 98] on mat-icon "arrow_back" at bounding box center [205, 98] width 18 height 18
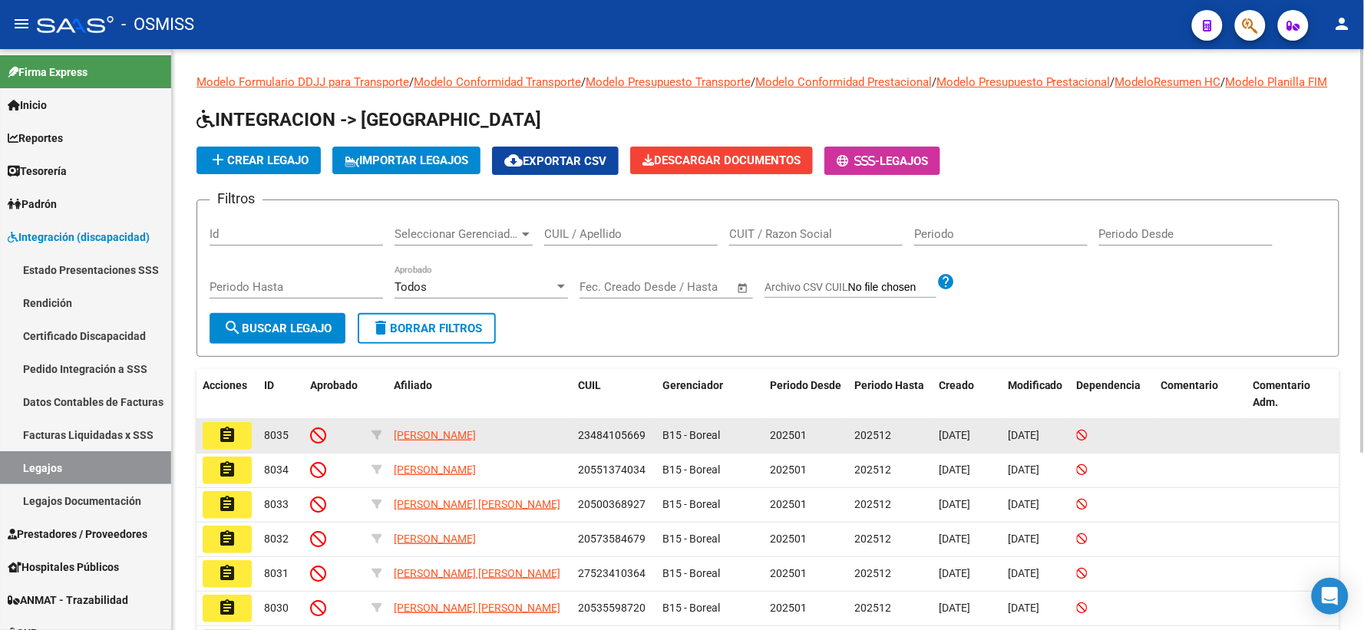
scroll to position [255, 0]
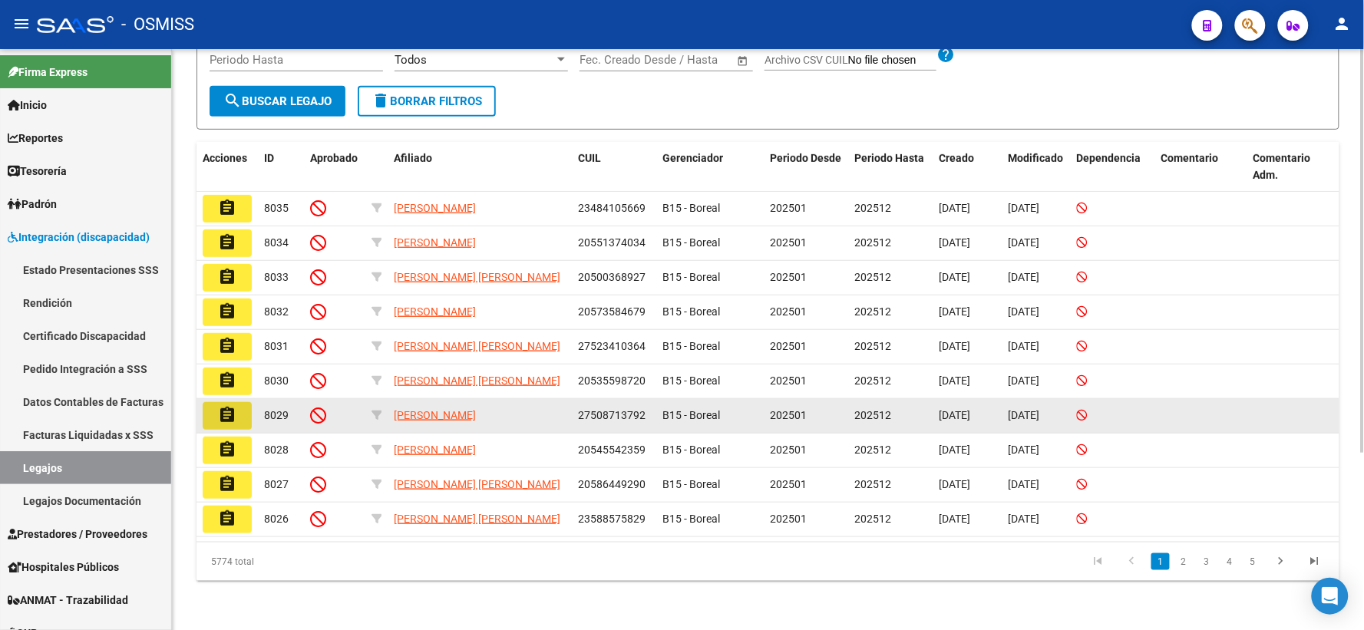
click at [226, 406] on mat-icon "assignment" at bounding box center [227, 415] width 18 height 18
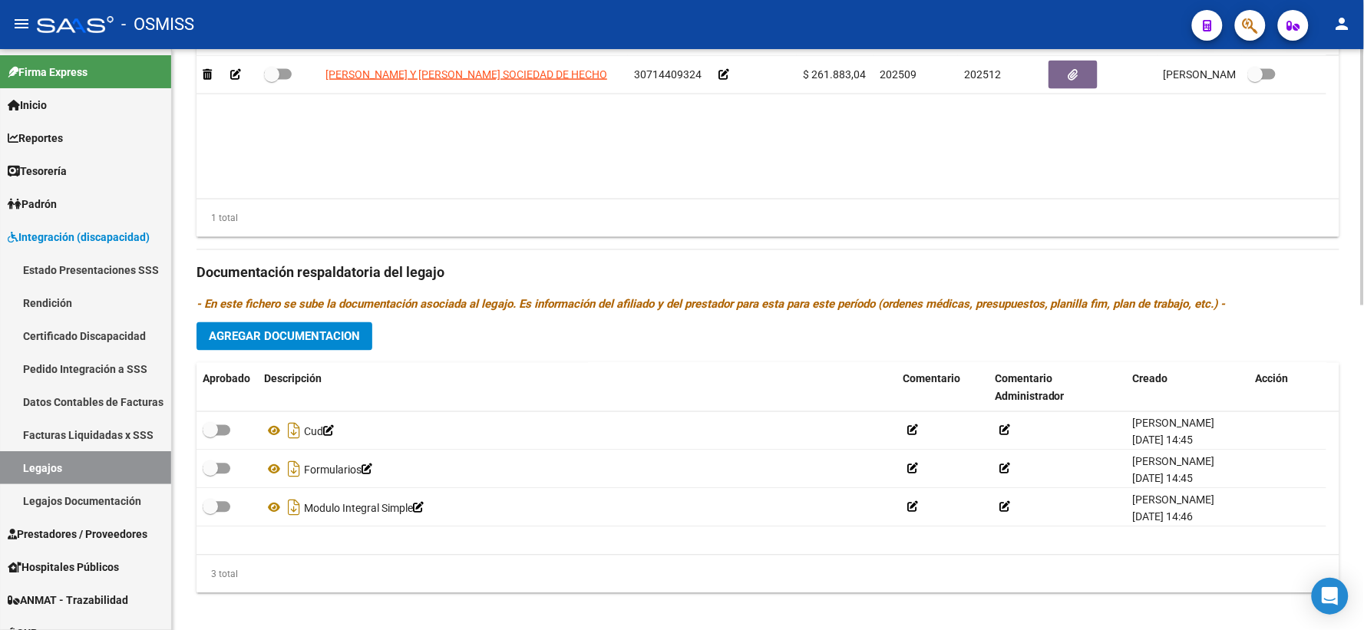
scroll to position [737, 0]
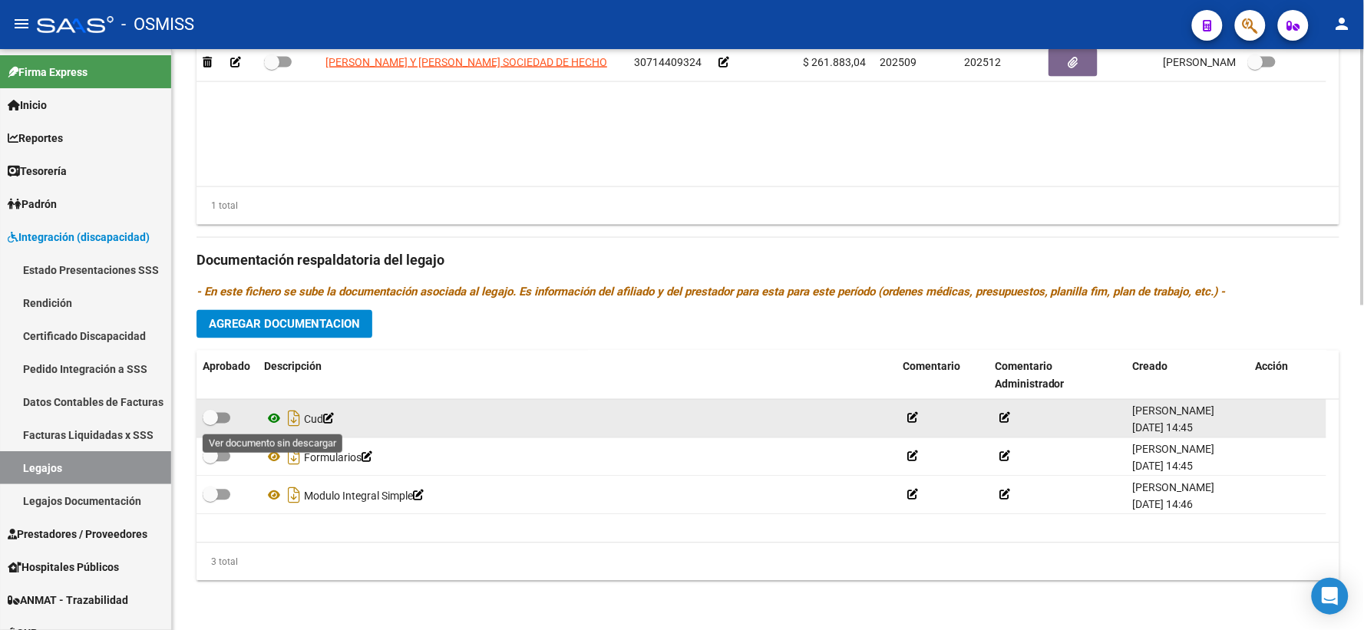
click at [272, 423] on icon at bounding box center [274, 419] width 20 height 18
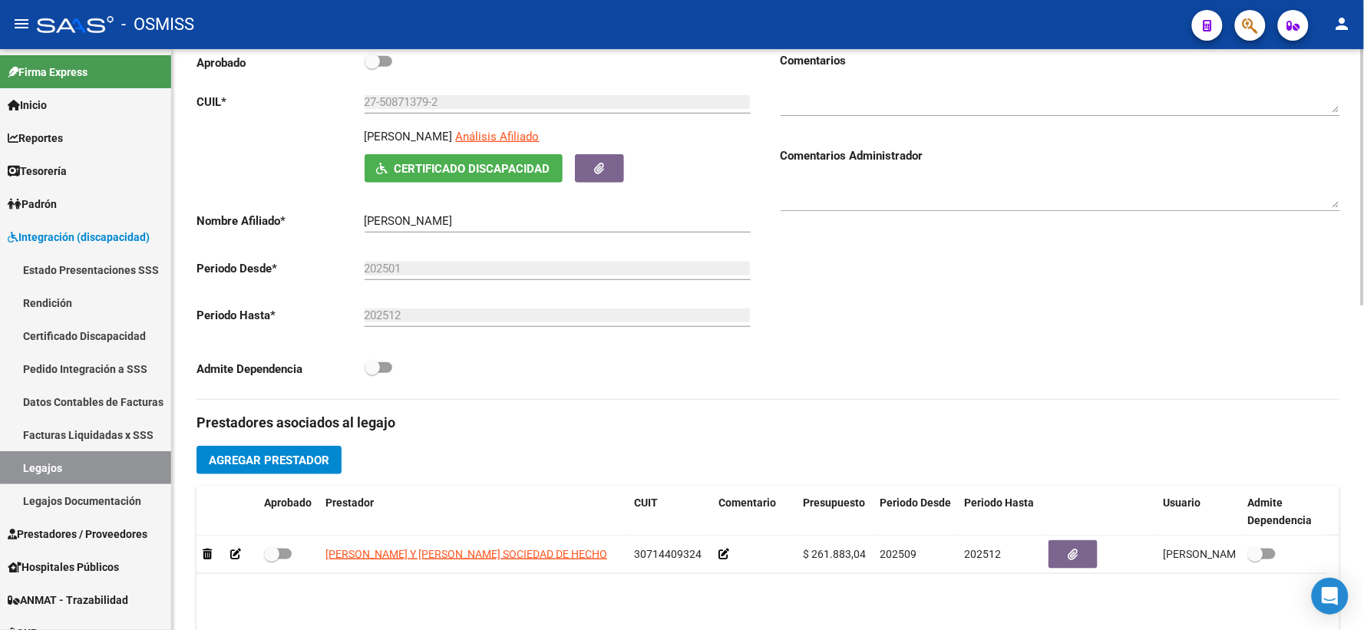
scroll to position [0, 0]
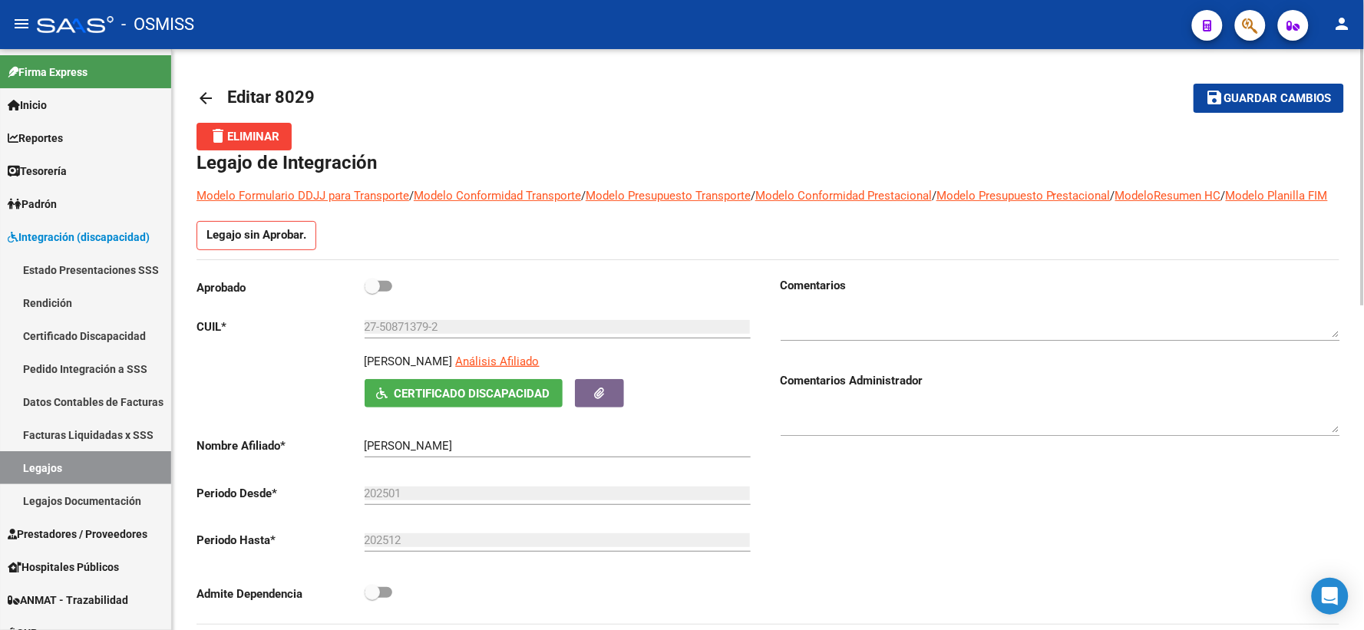
click at [198, 94] on mat-icon "arrow_back" at bounding box center [205, 98] width 18 height 18
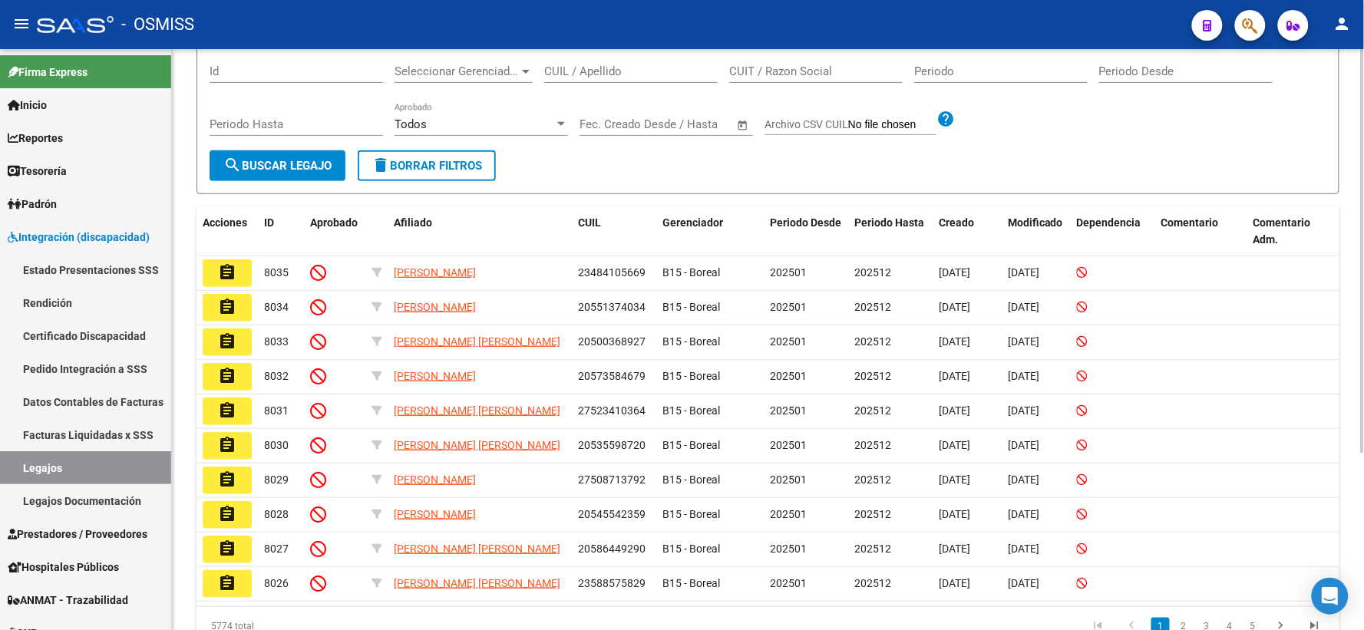
scroll to position [170, 0]
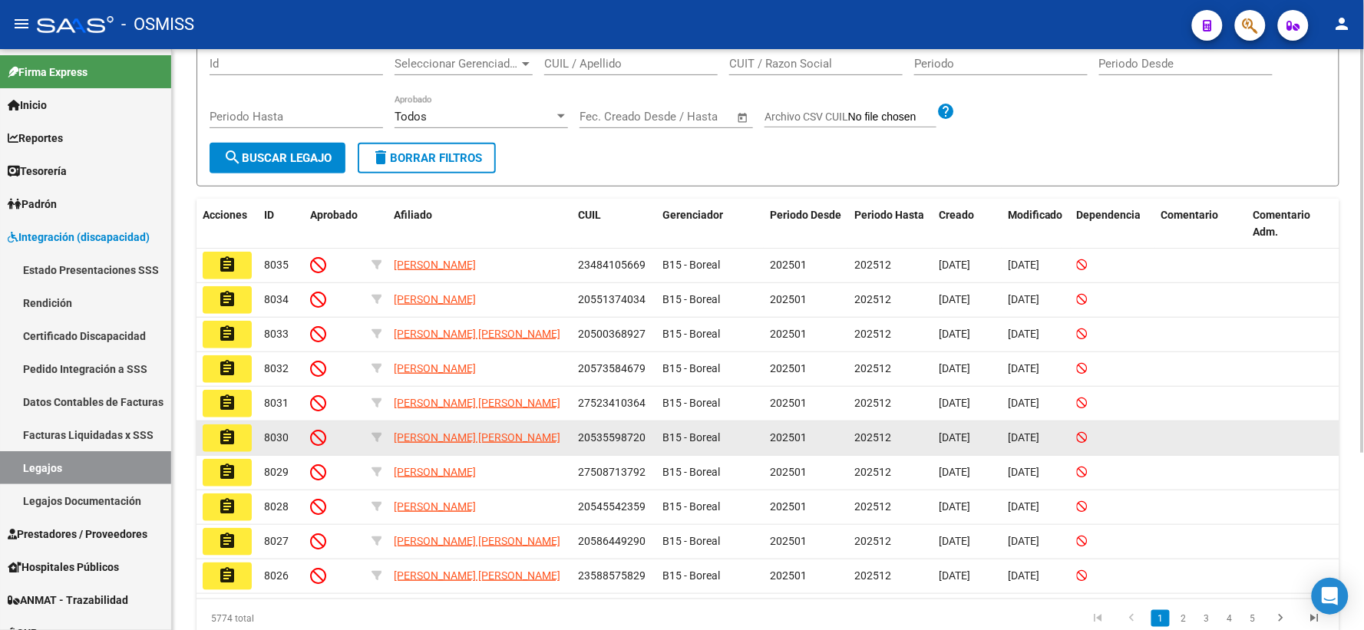
click at [225, 447] on mat-icon "assignment" at bounding box center [227, 437] width 18 height 18
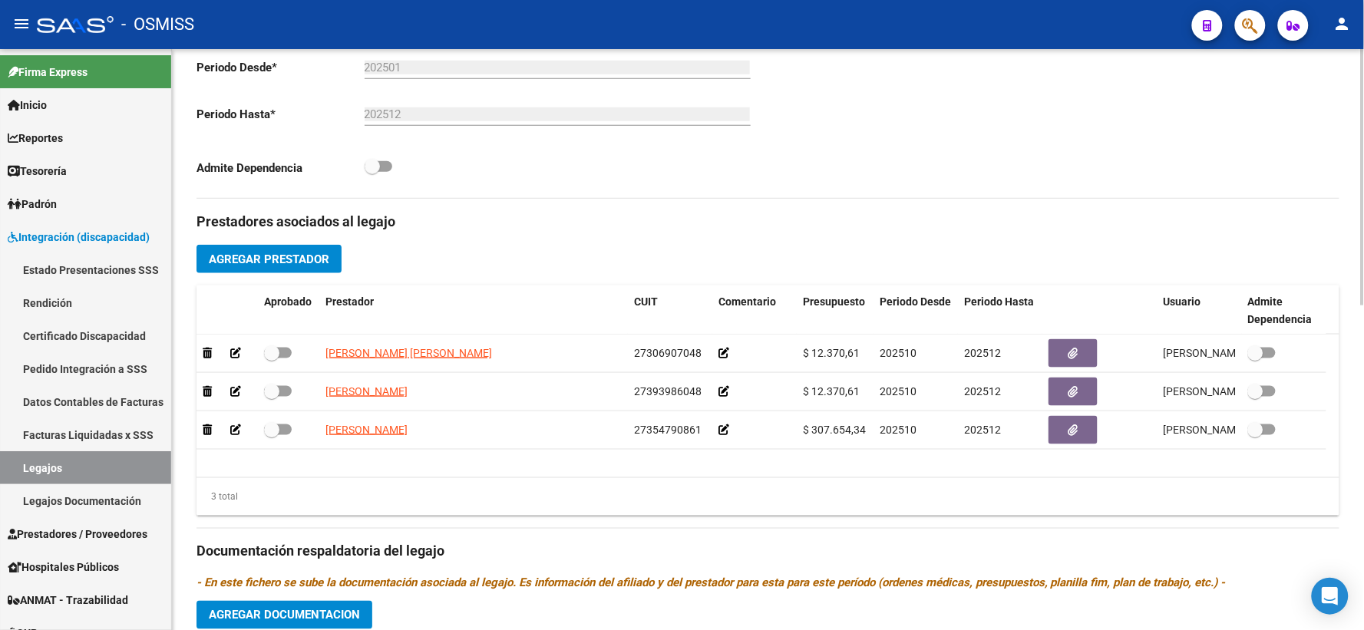
scroll to position [737, 0]
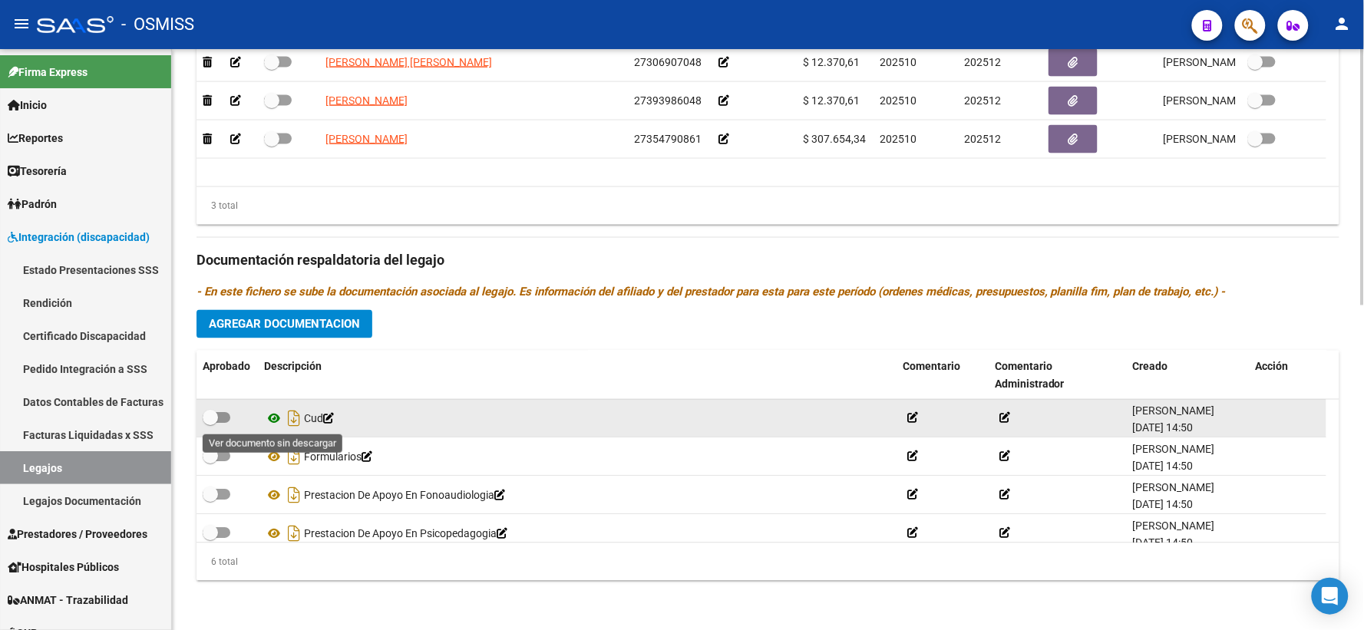
click at [272, 422] on icon at bounding box center [274, 419] width 20 height 18
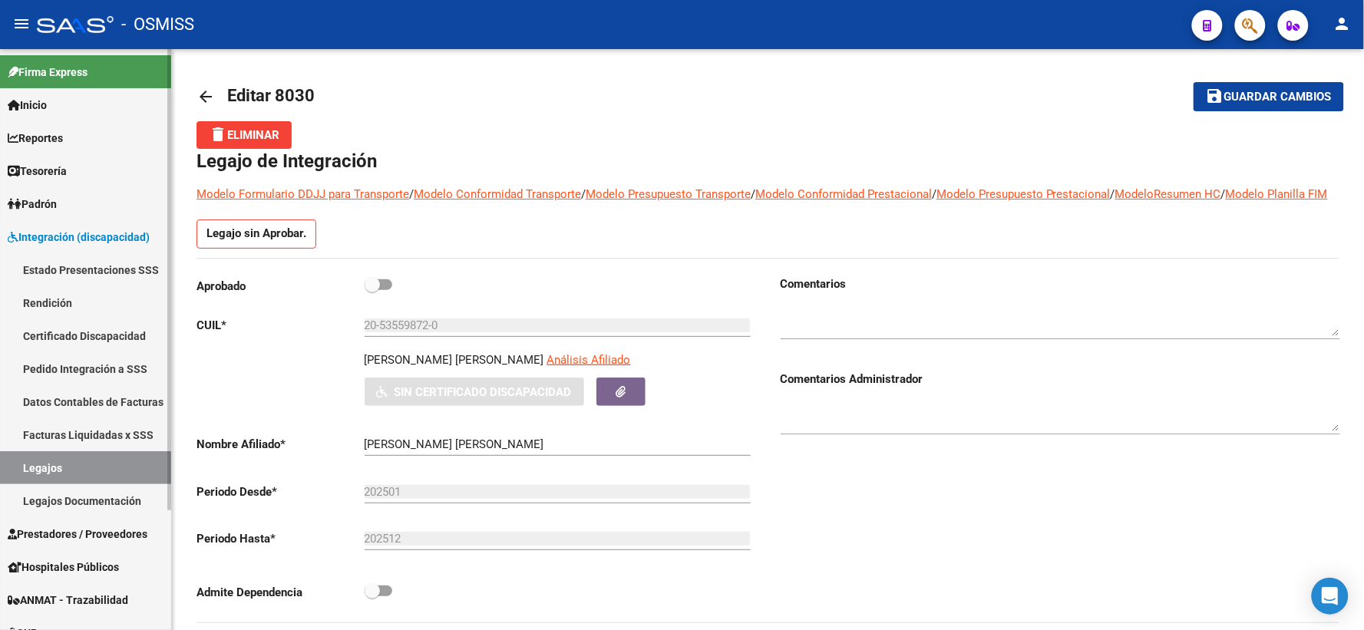
scroll to position [0, 0]
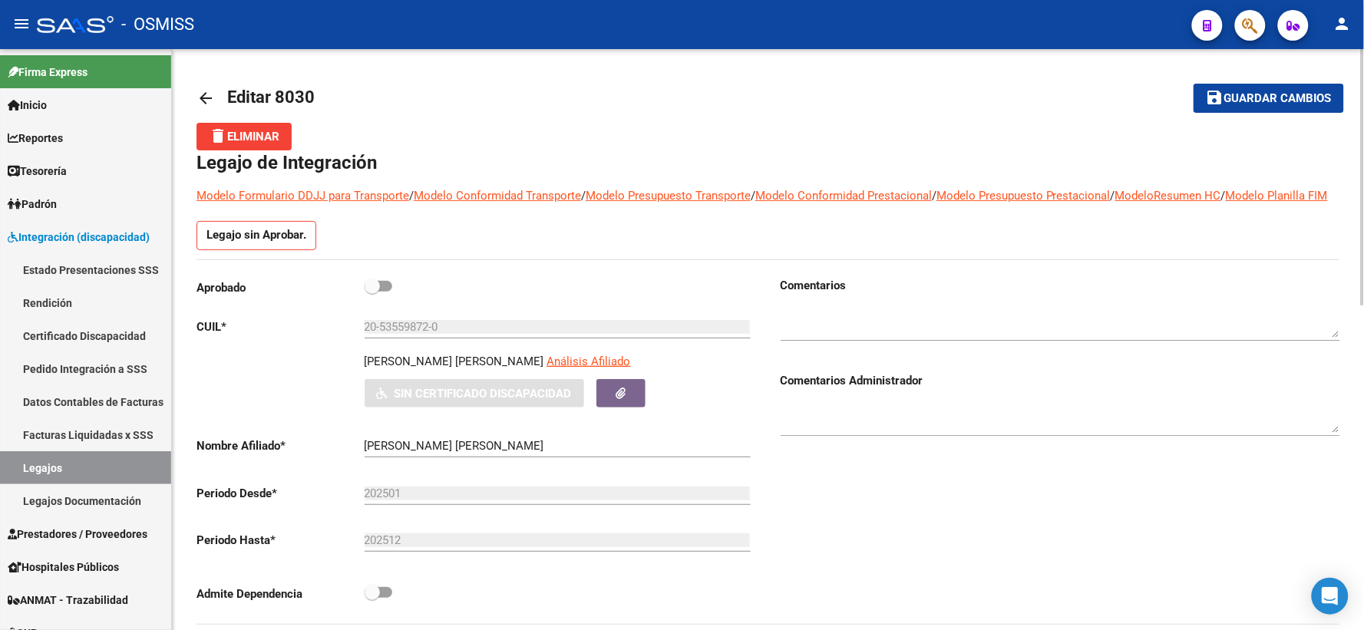
click at [201, 91] on mat-icon "arrow_back" at bounding box center [205, 98] width 18 height 18
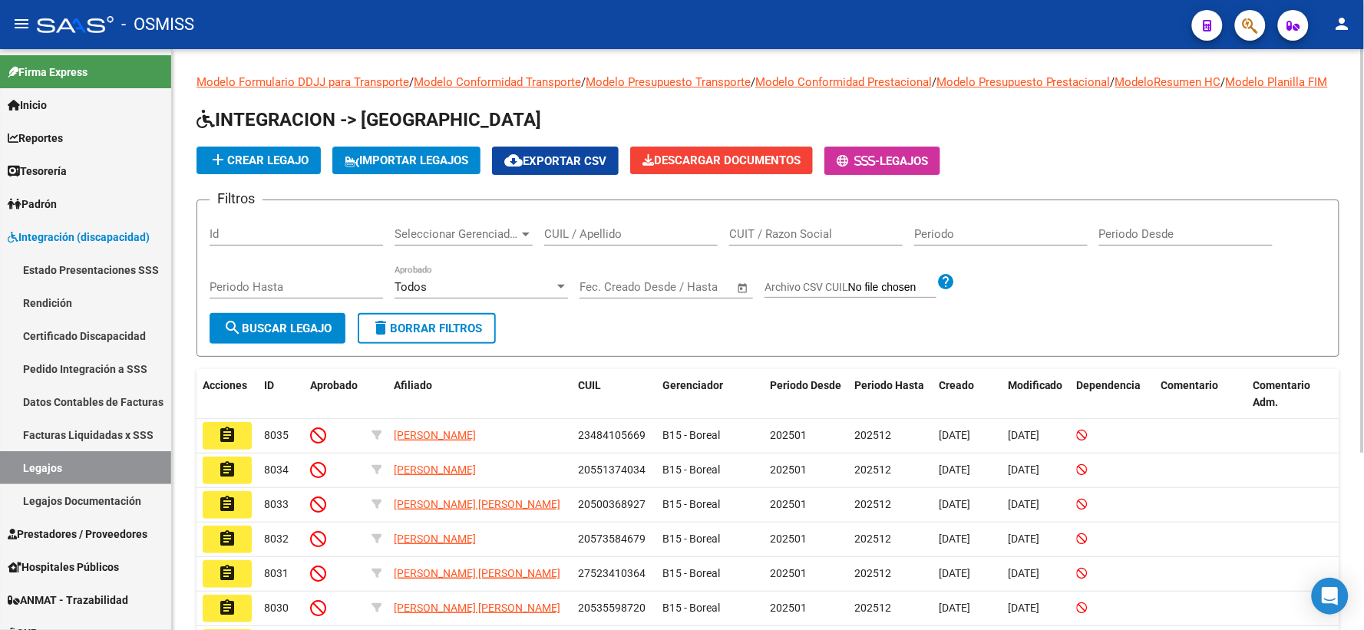
scroll to position [255, 0]
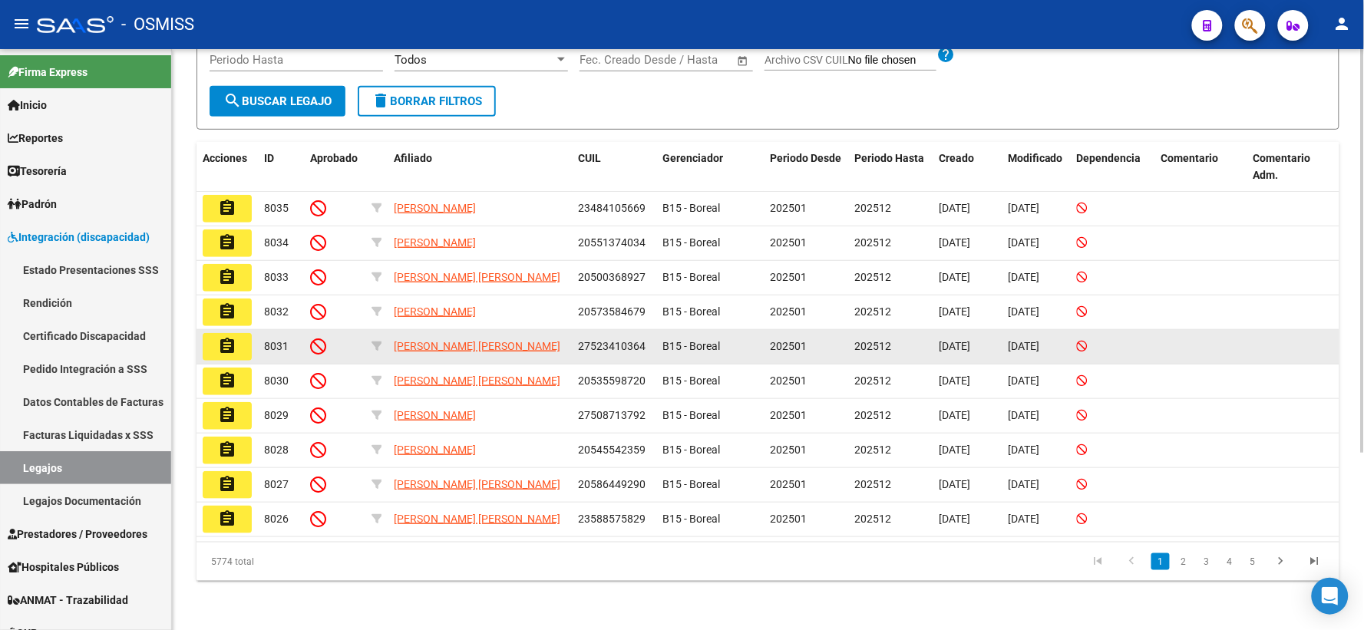
click at [228, 337] on mat-icon "assignment" at bounding box center [227, 346] width 18 height 18
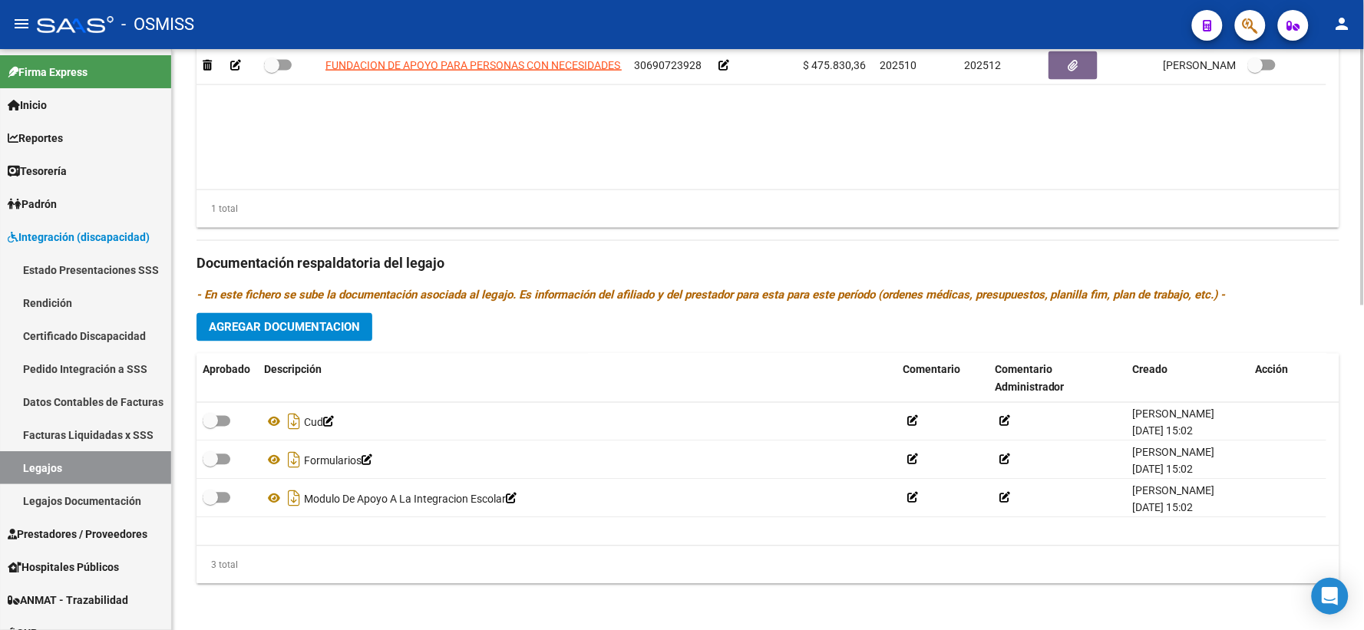
scroll to position [737, 0]
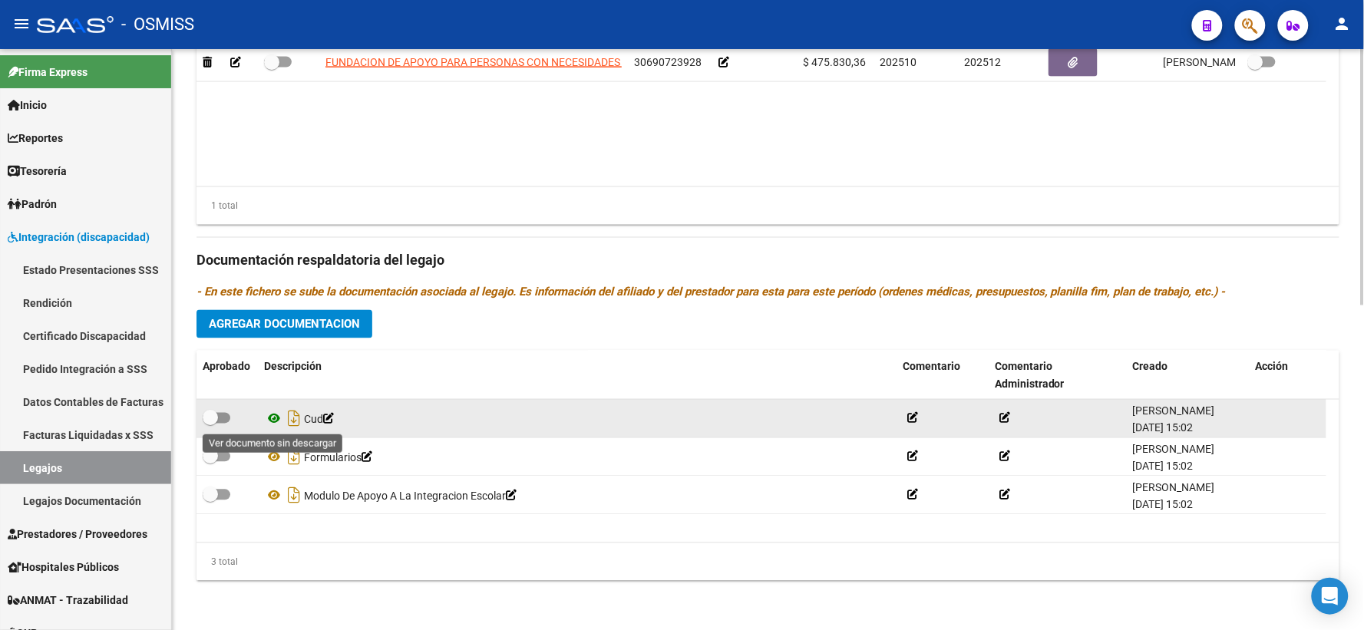
click at [275, 418] on icon at bounding box center [274, 419] width 20 height 18
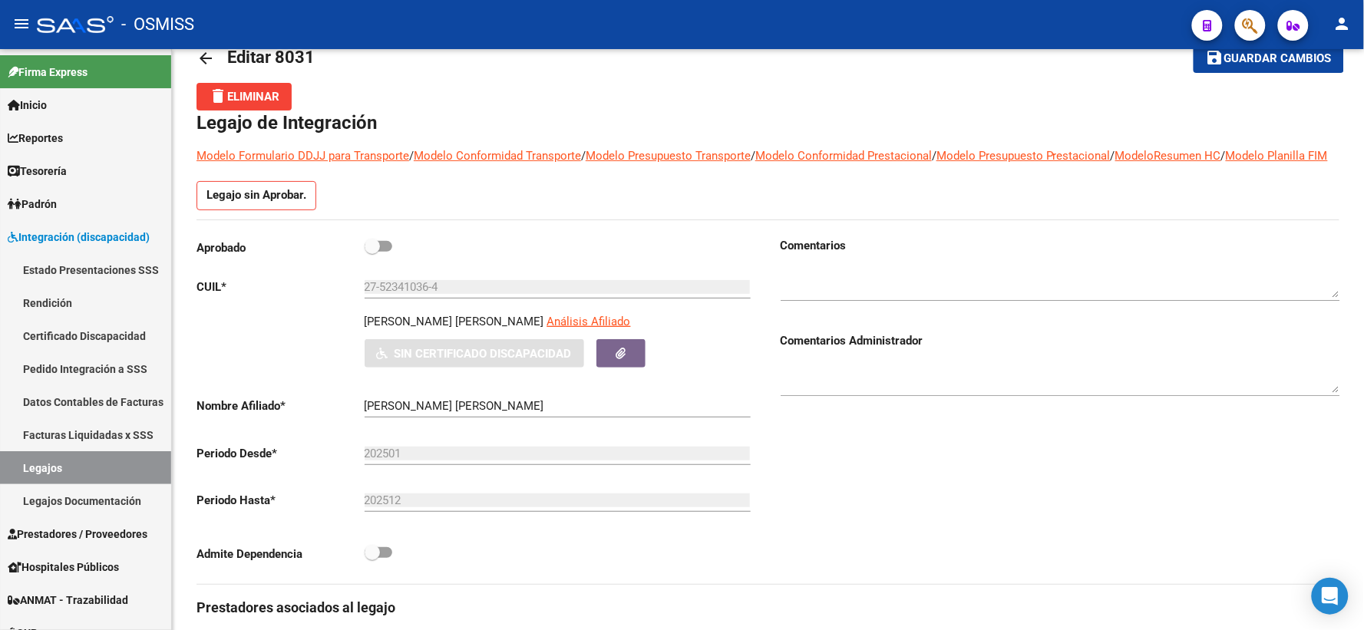
scroll to position [0, 0]
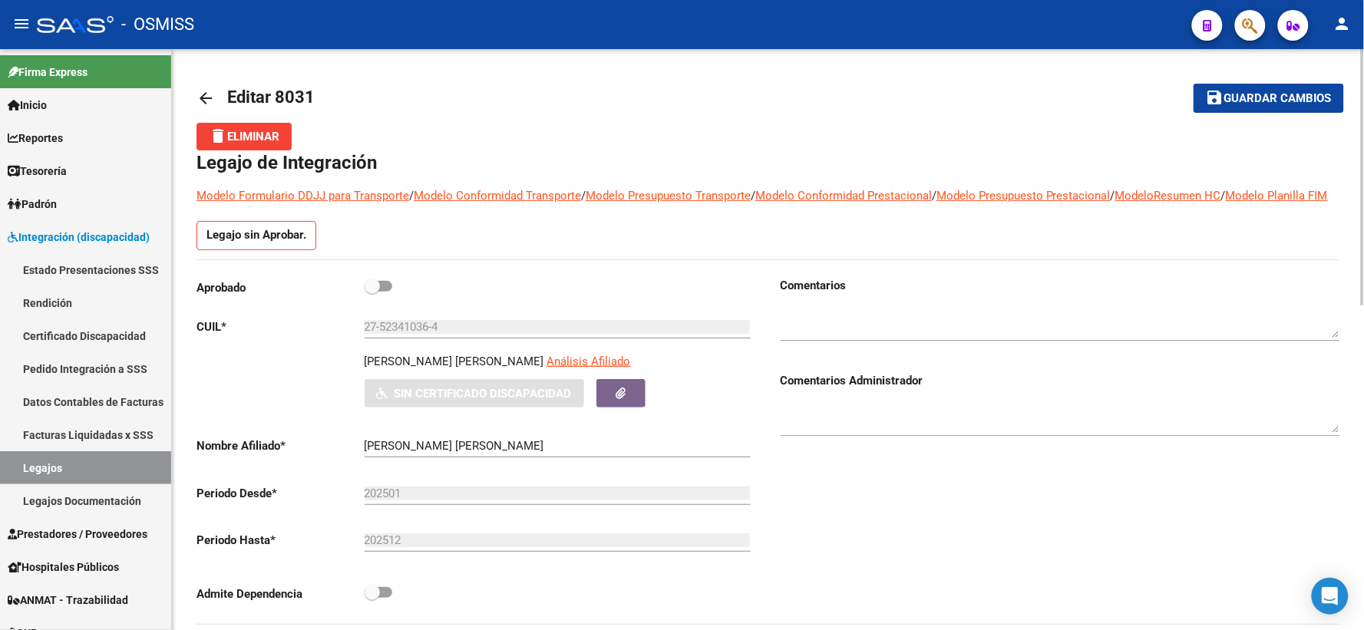
click at [208, 89] on mat-icon "arrow_back" at bounding box center [205, 98] width 18 height 18
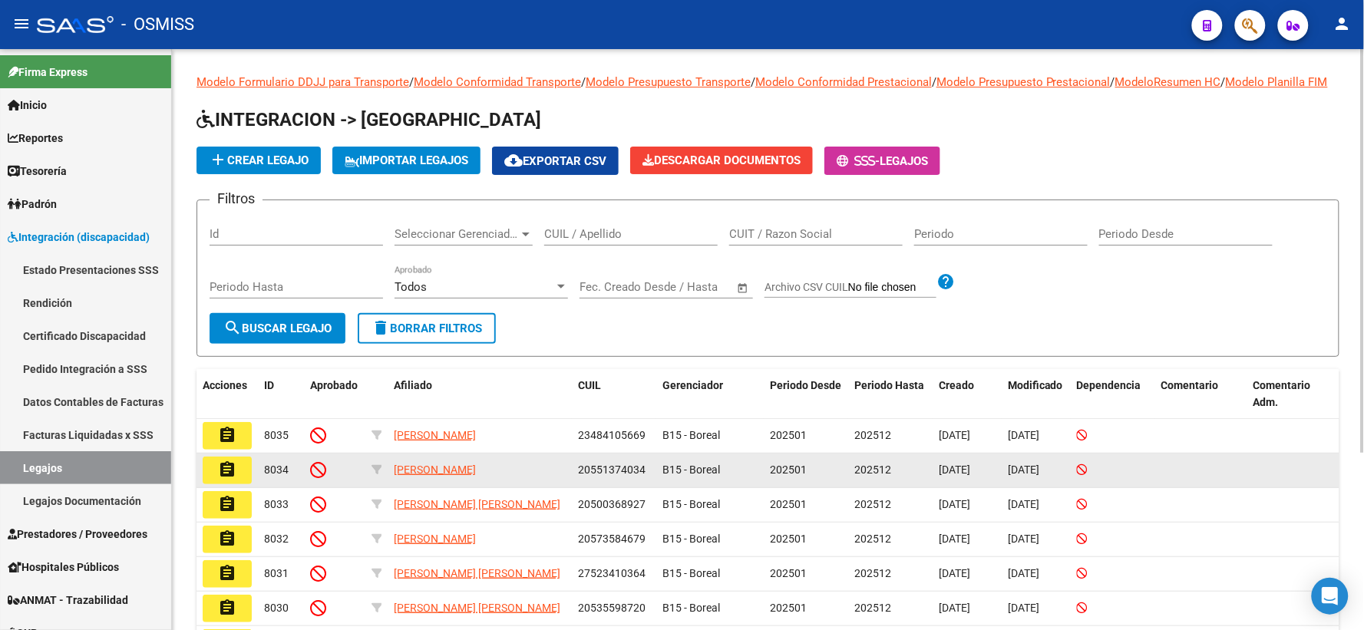
click at [236, 484] on button "assignment" at bounding box center [227, 471] width 49 height 28
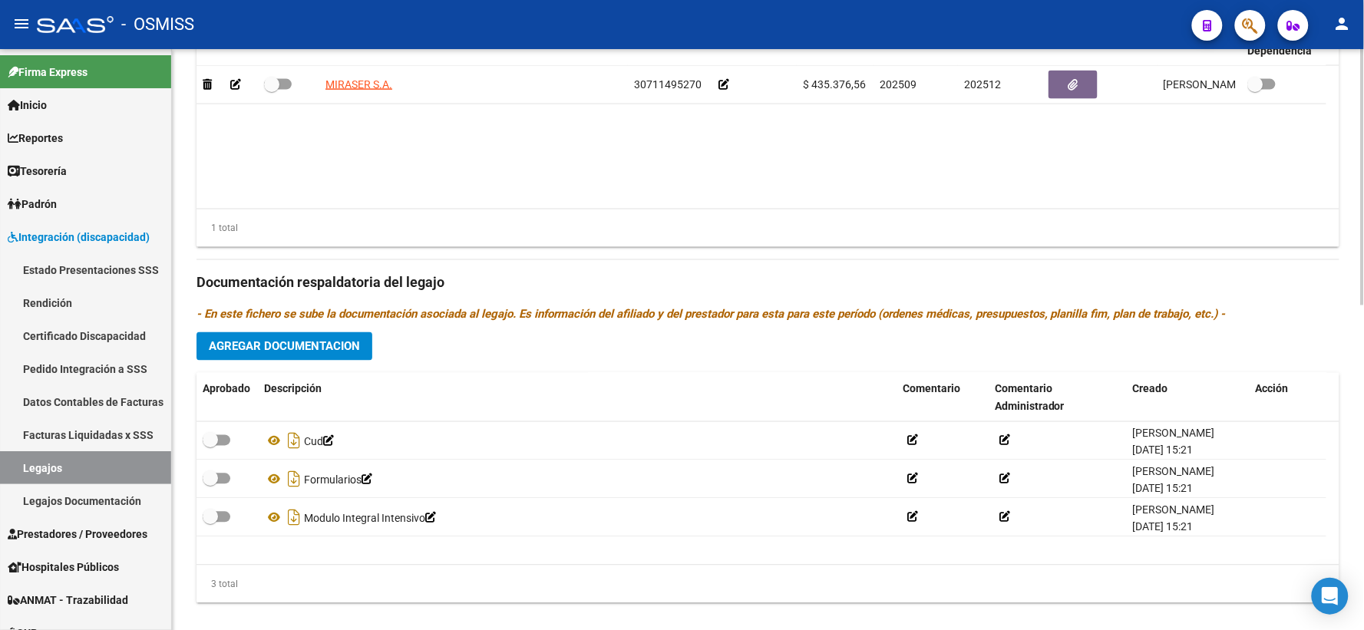
scroll to position [737, 0]
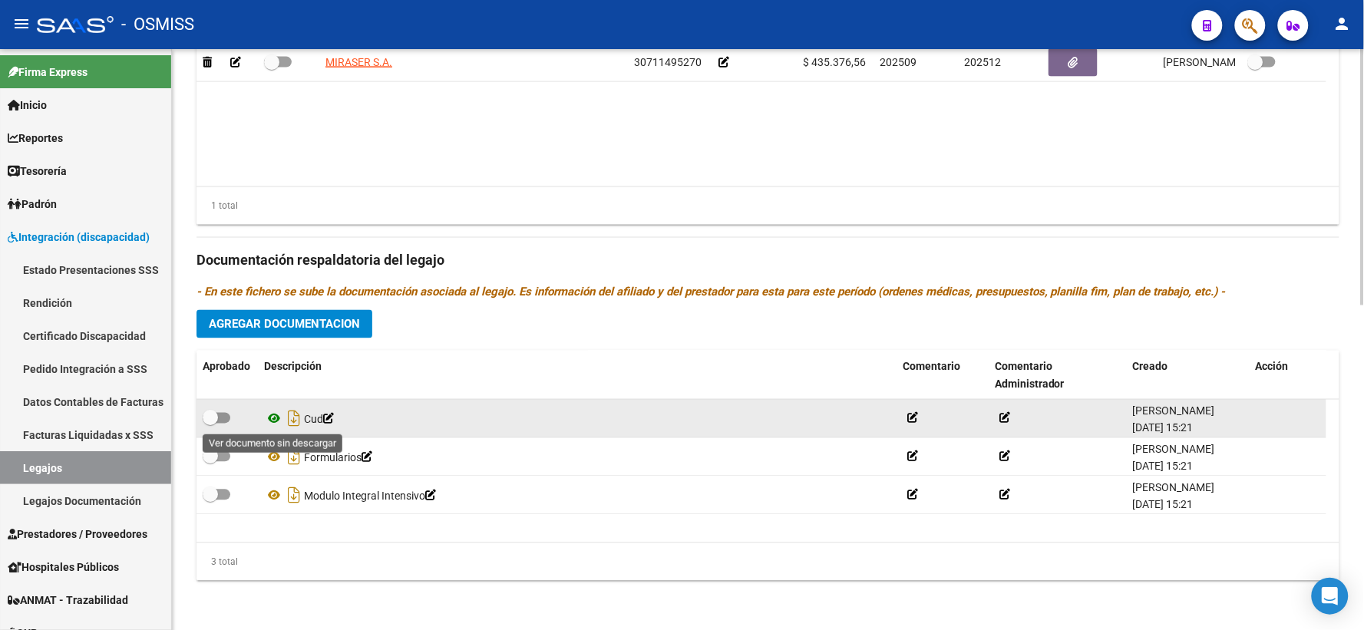
click at [272, 418] on icon at bounding box center [274, 419] width 20 height 18
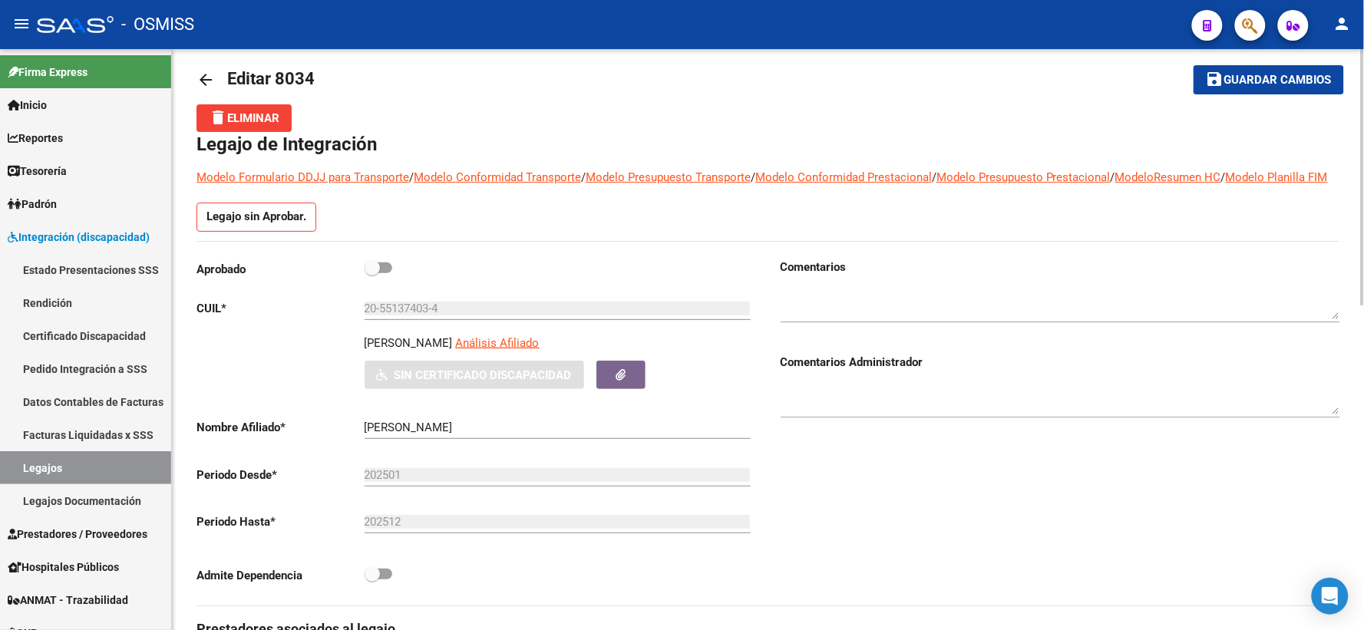
scroll to position [0, 0]
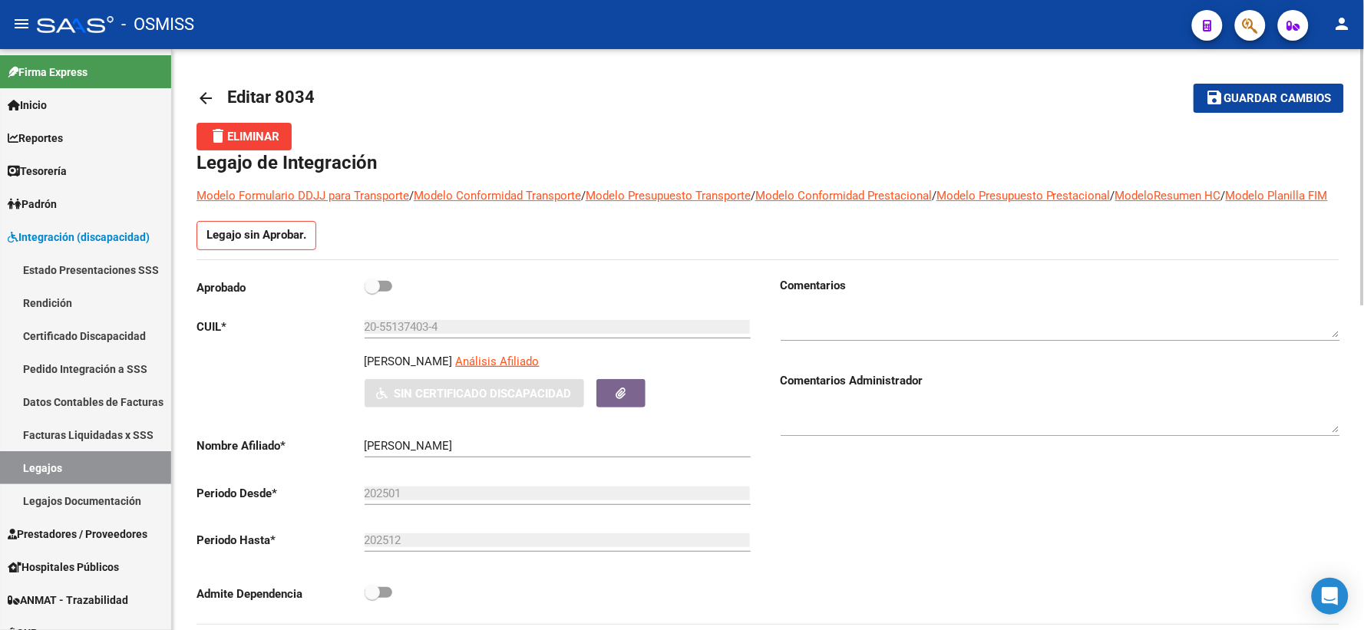
click at [203, 94] on mat-icon "arrow_back" at bounding box center [205, 98] width 18 height 18
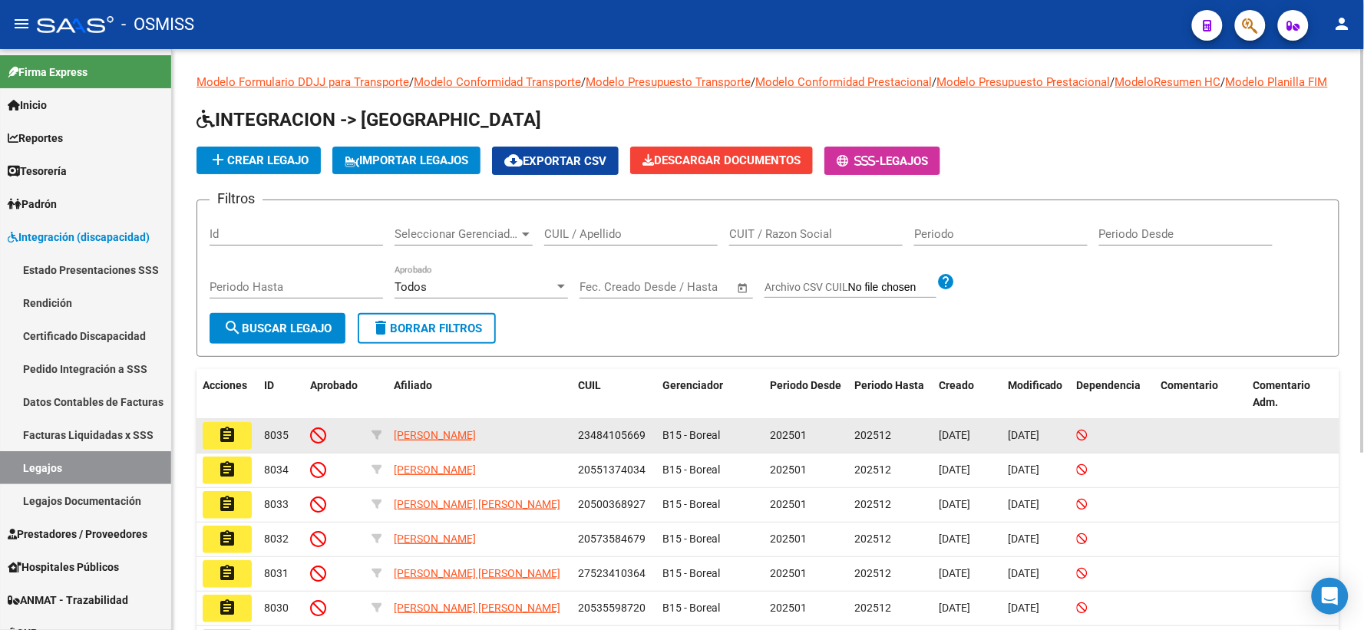
click at [236, 448] on button "assignment" at bounding box center [227, 436] width 49 height 28
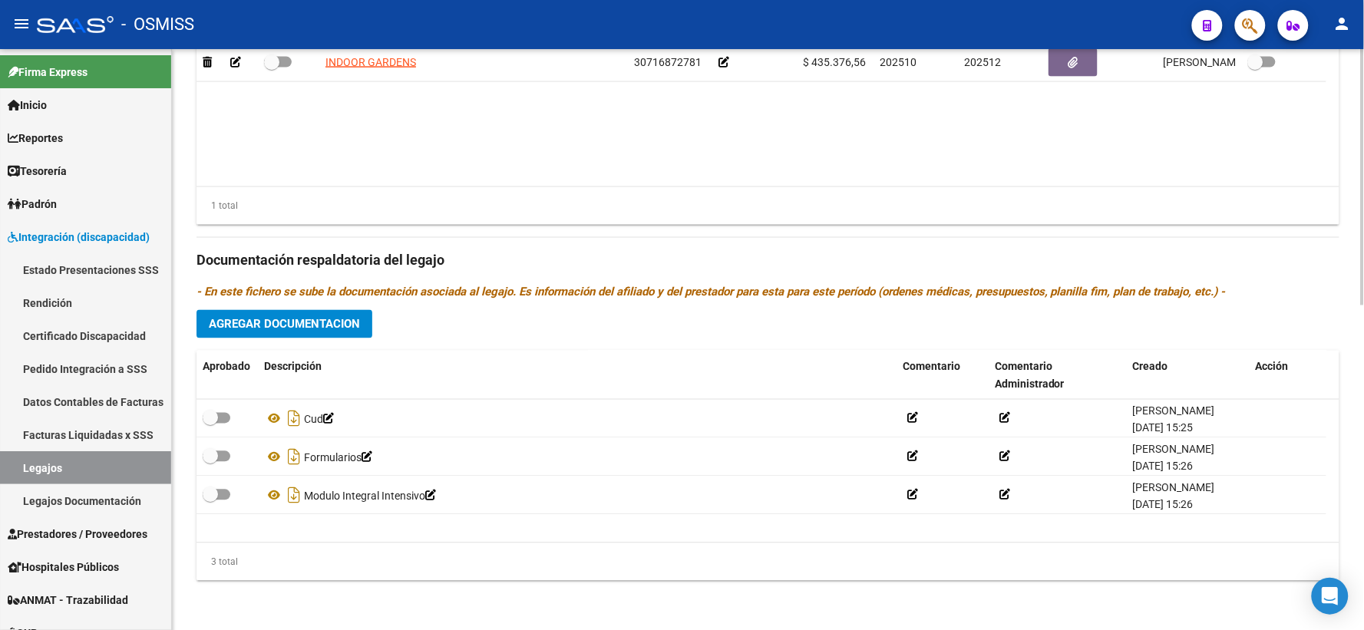
scroll to position [737, 0]
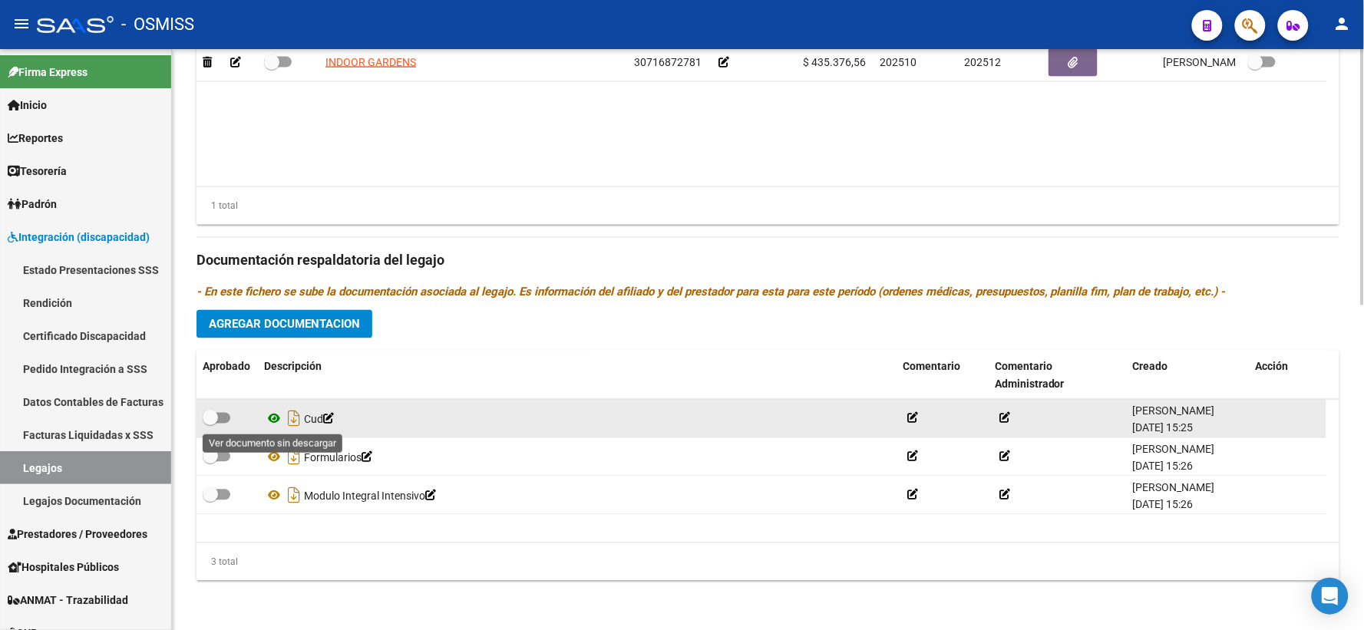
click at [276, 418] on icon at bounding box center [274, 419] width 20 height 18
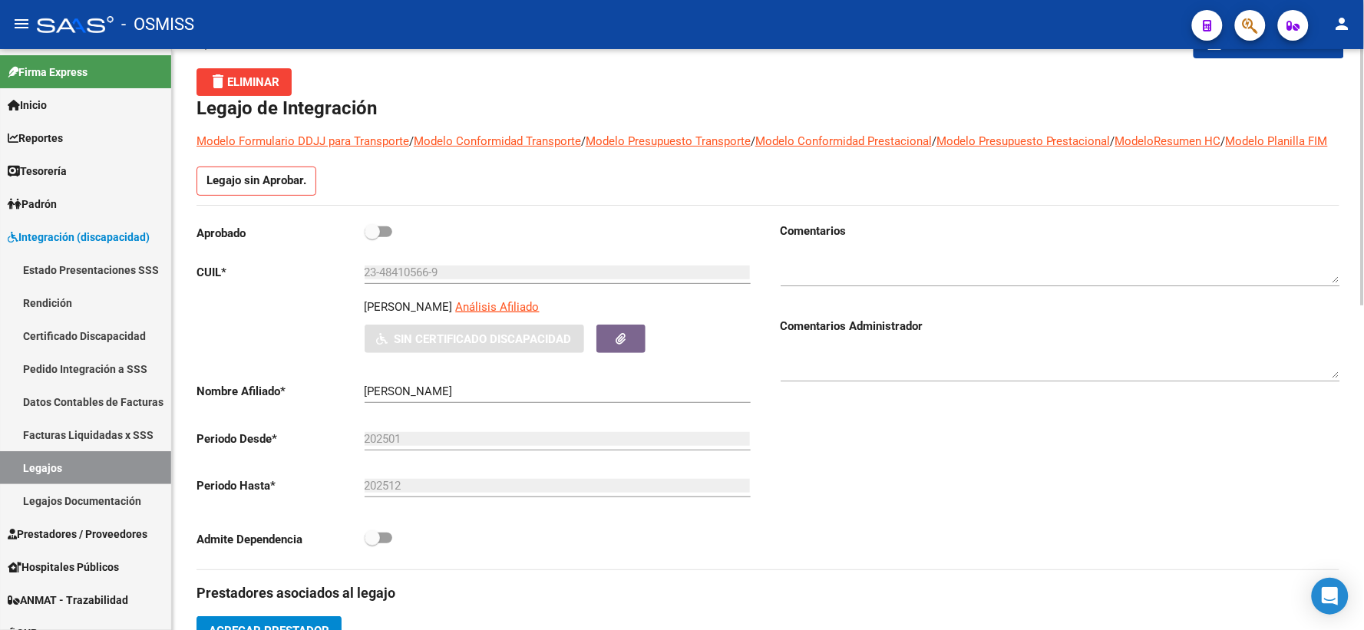
scroll to position [0, 0]
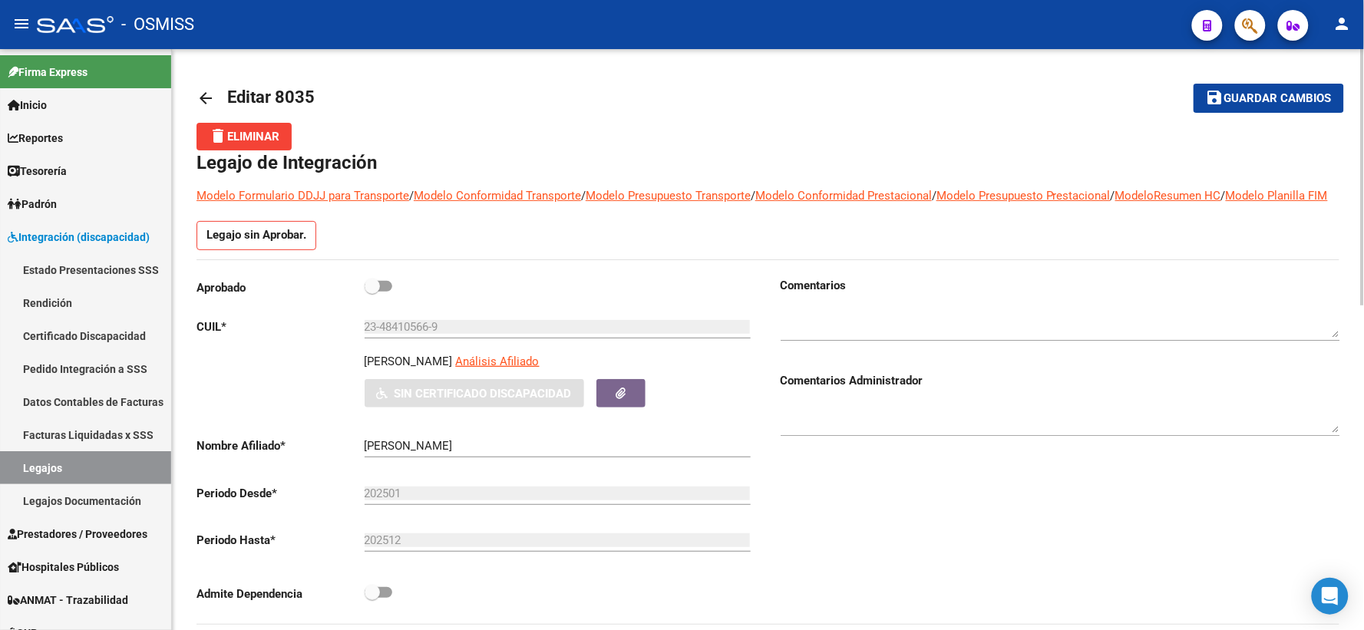
click at [205, 96] on mat-icon "arrow_back" at bounding box center [205, 98] width 18 height 18
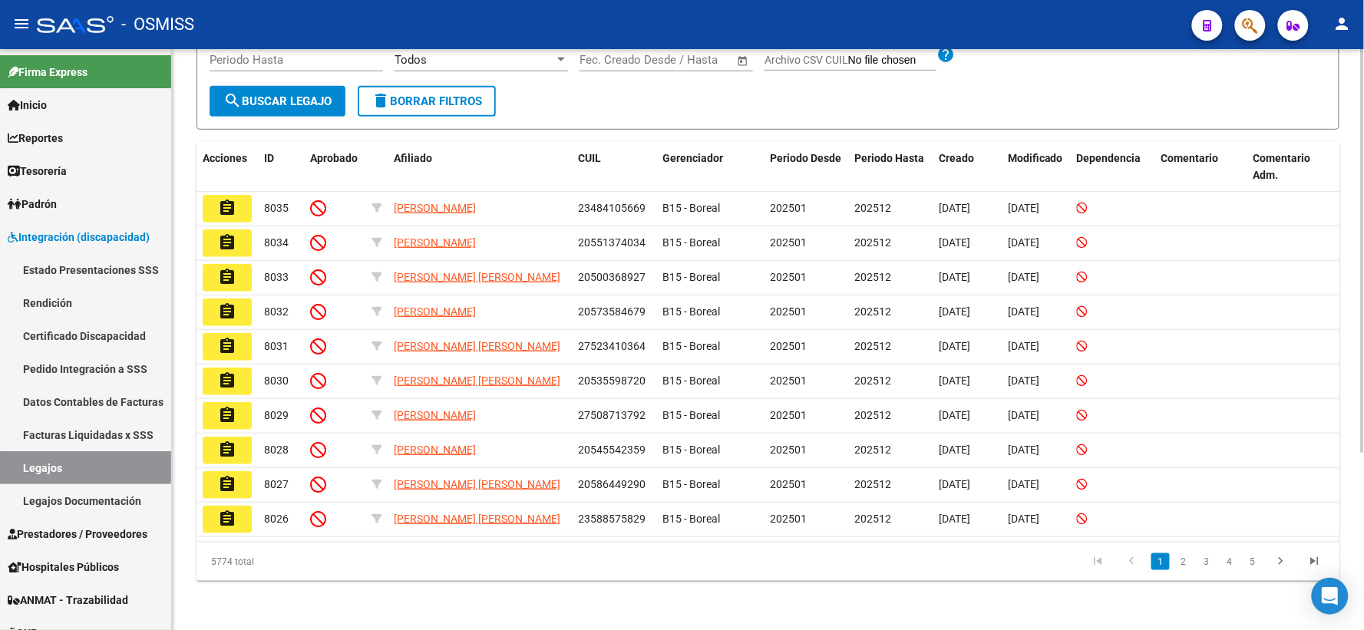
scroll to position [255, 0]
click at [1184, 566] on link "2" at bounding box center [1183, 561] width 18 height 17
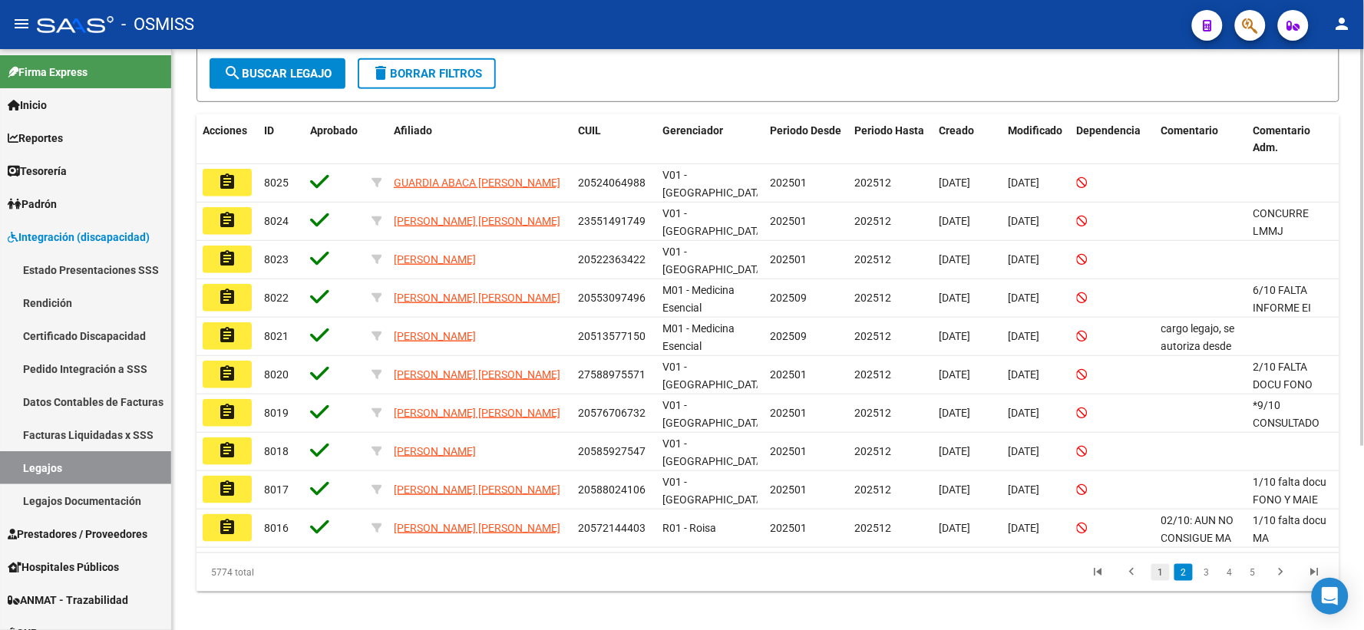
click at [1164, 578] on link "1" at bounding box center [1160, 572] width 18 height 17
